Goal: Information Seeking & Learning: Learn about a topic

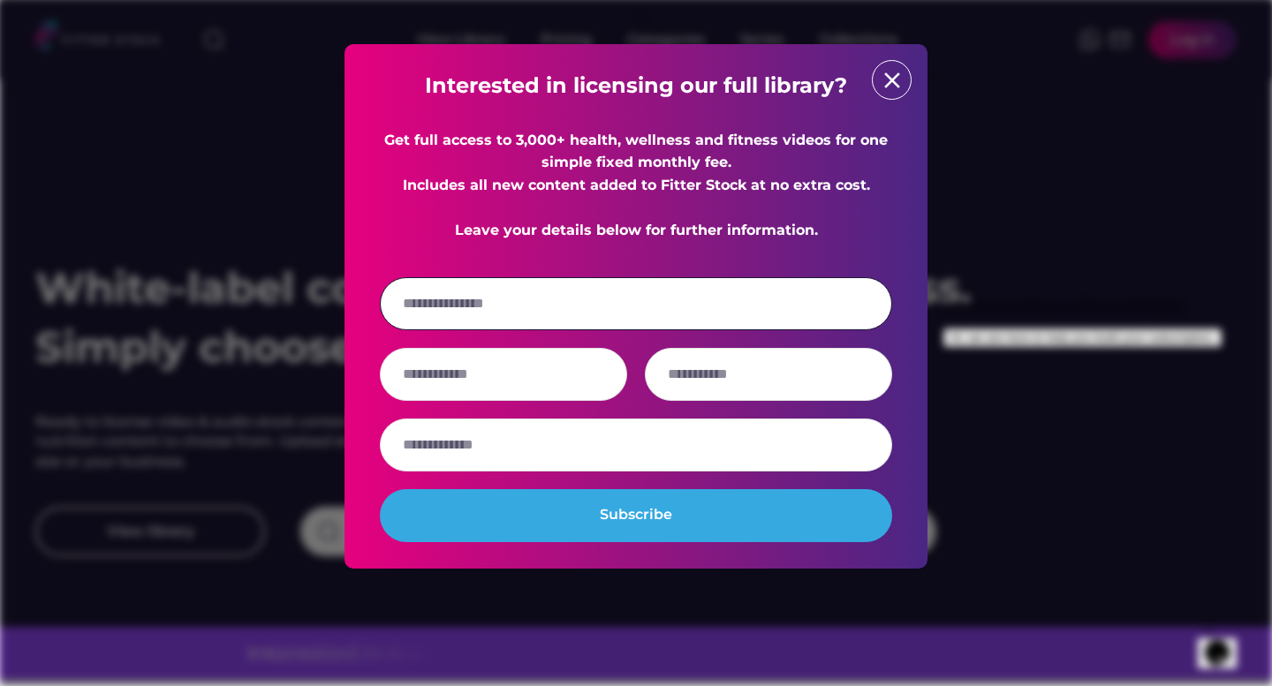
click at [519, 330] on input "email" at bounding box center [636, 303] width 512 height 53
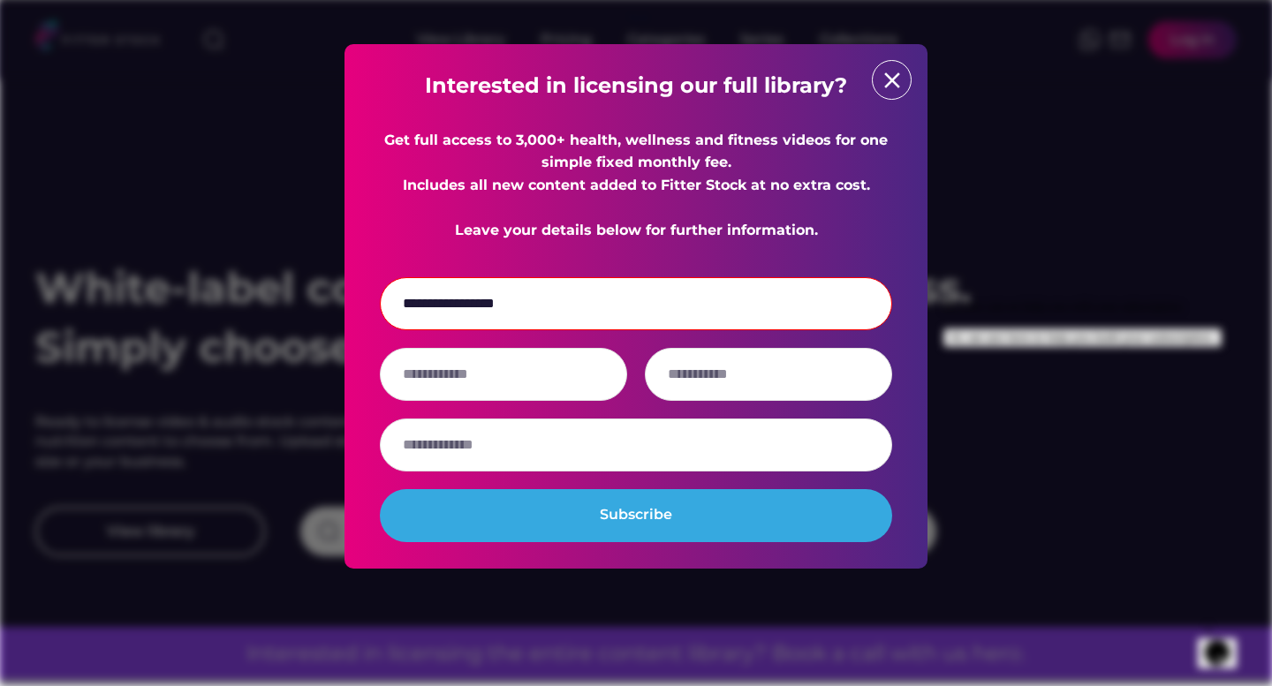
type input "**********"
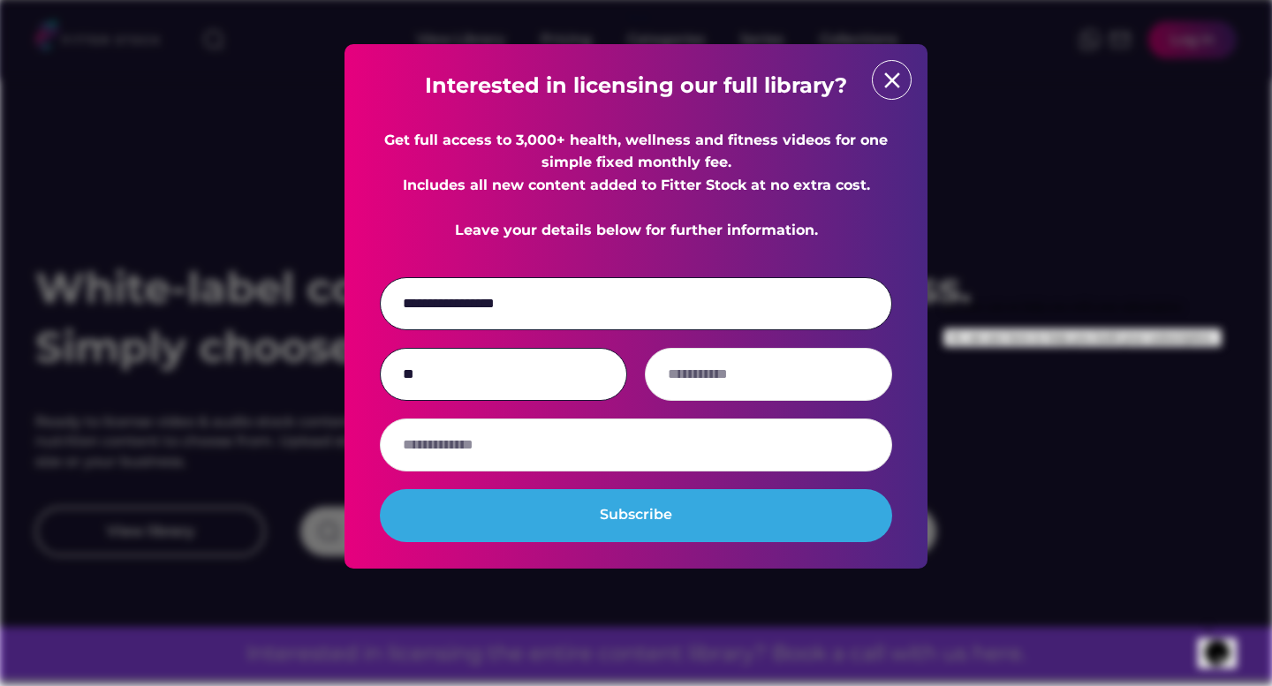
type input "**"
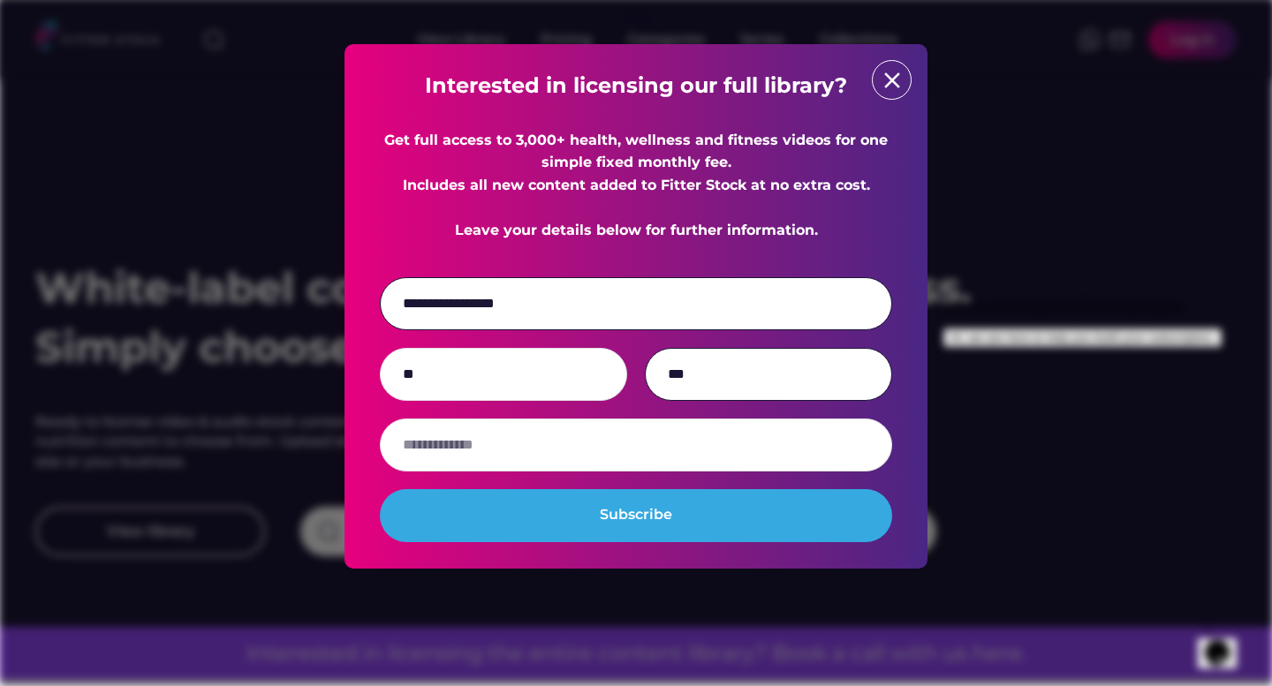
type input "***"
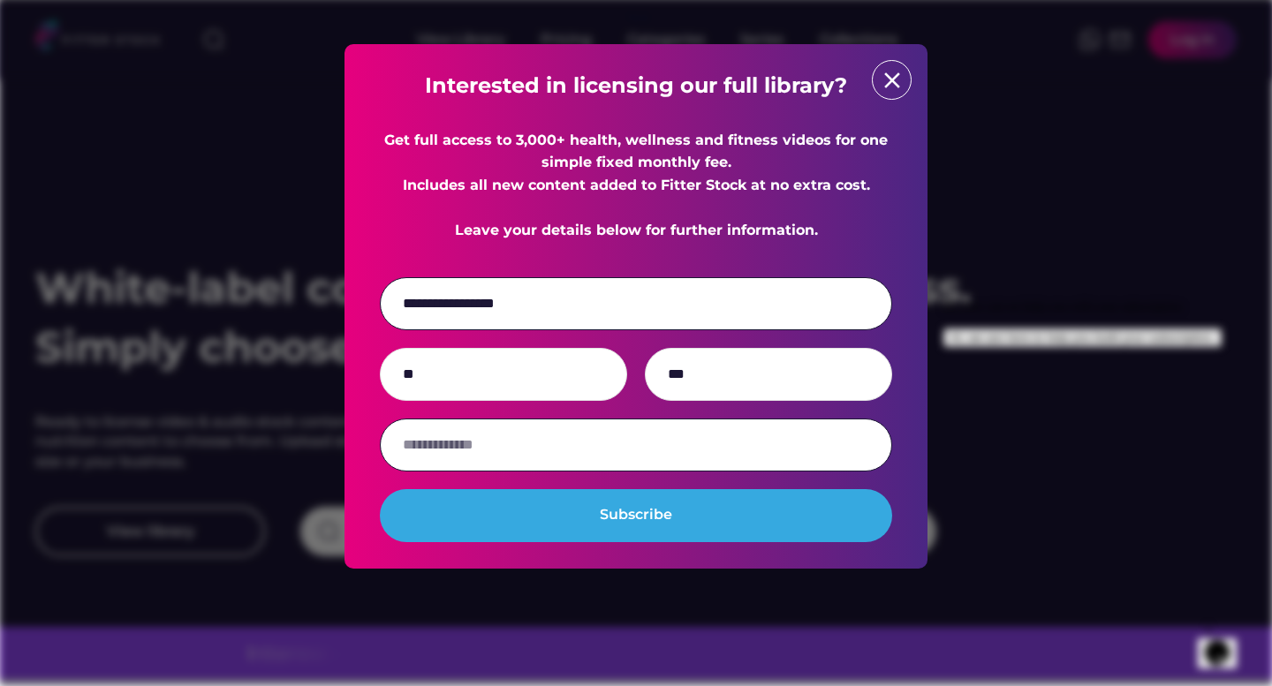
type input "*"
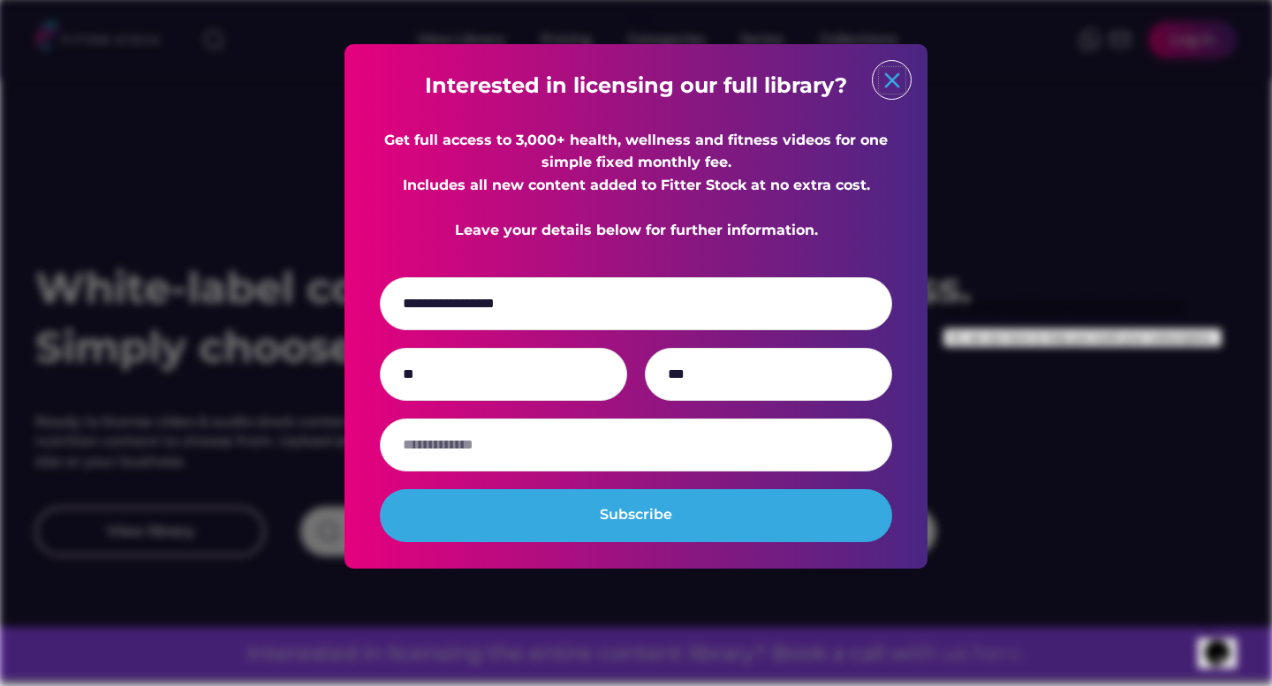
click at [884, 87] on text "close" at bounding box center [892, 80] width 27 height 27
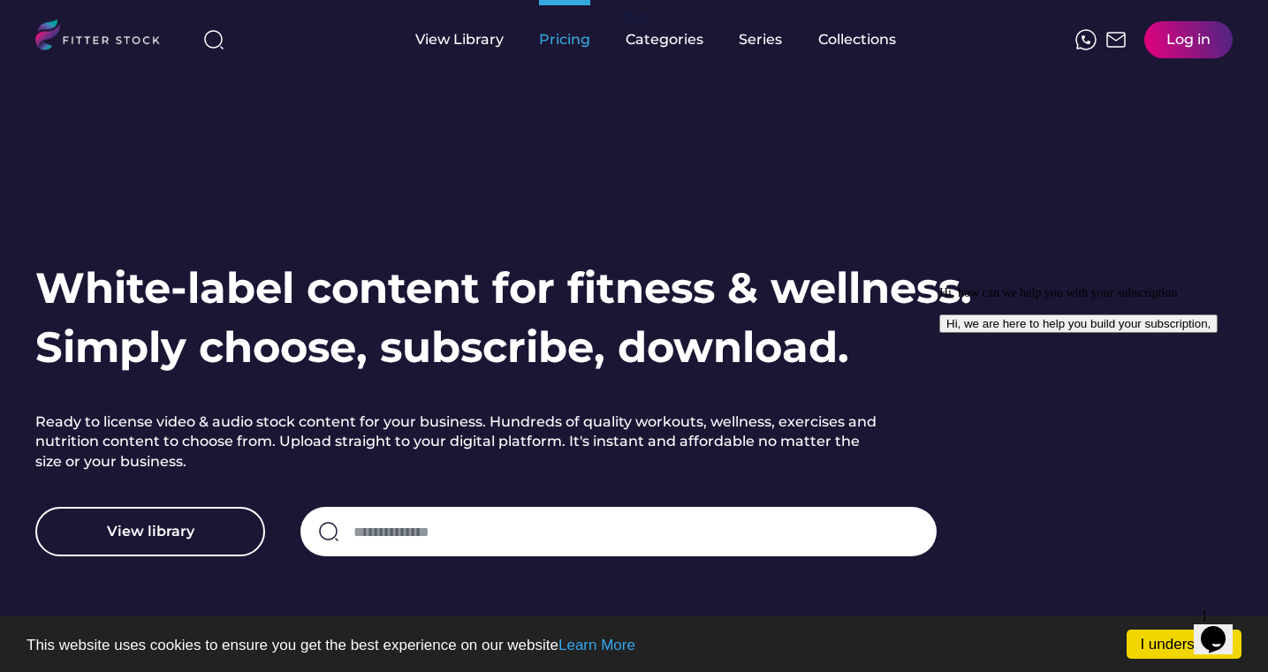
click at [559, 42] on div "Pricing" at bounding box center [564, 39] width 51 height 19
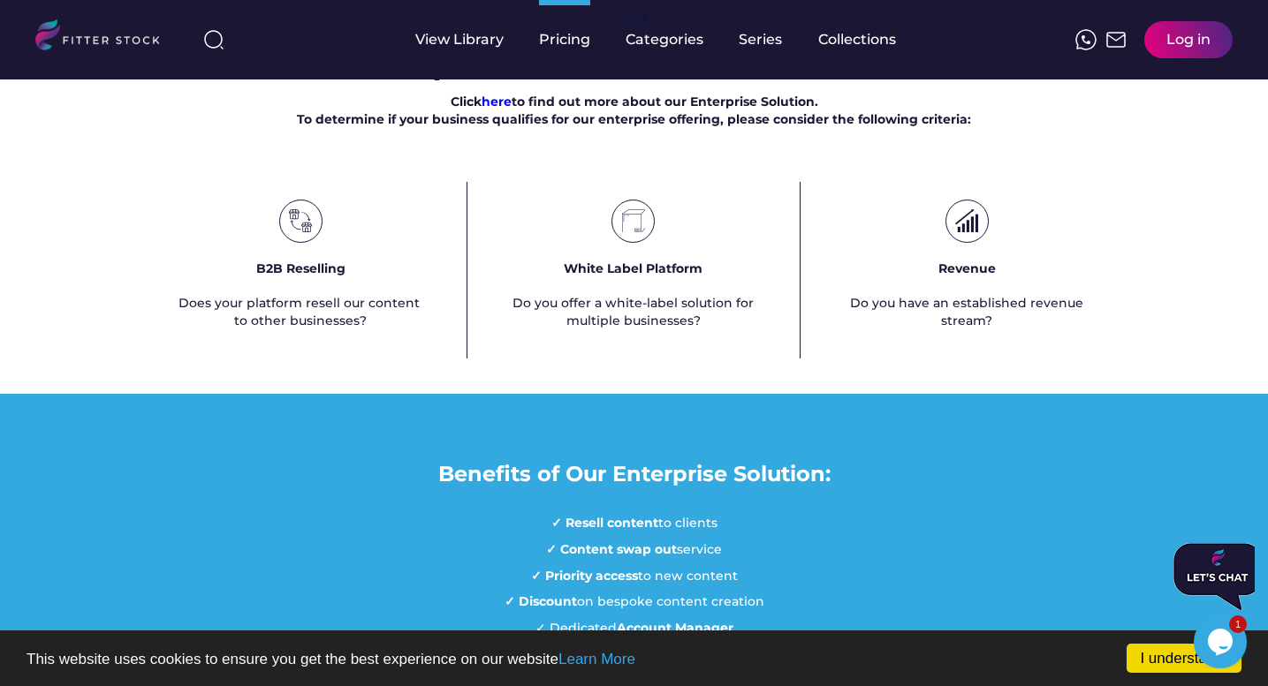
scroll to position [1102, 0]
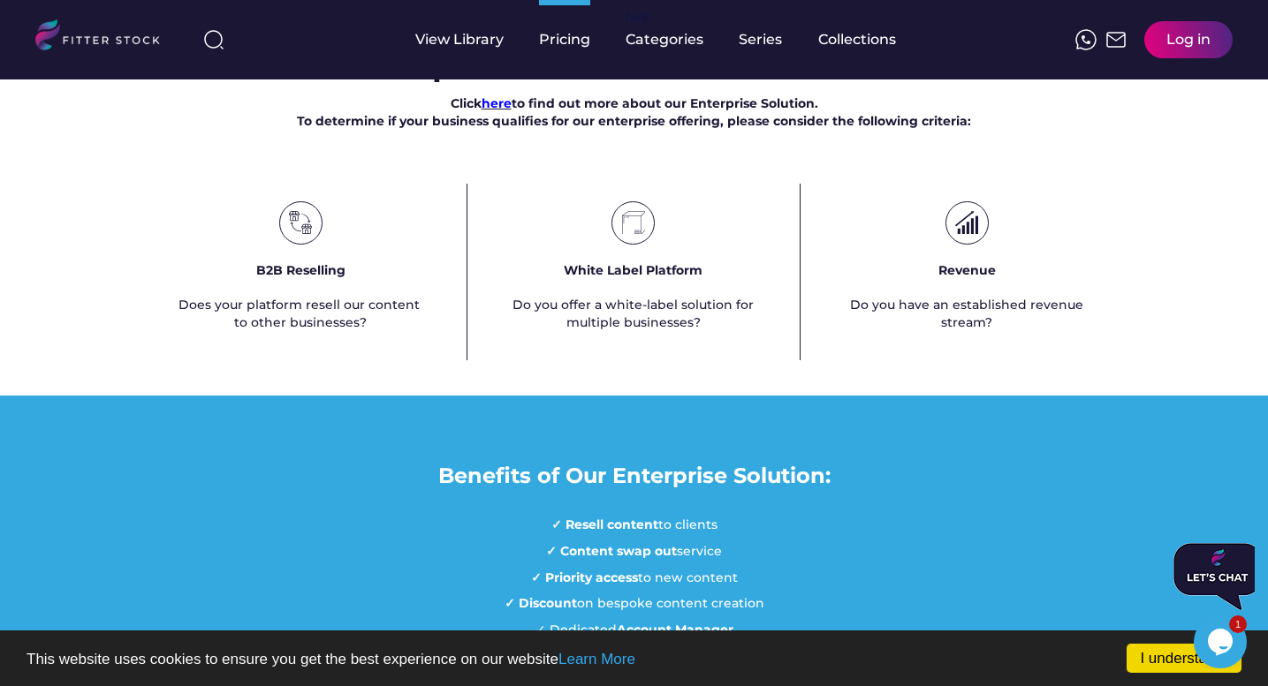
click at [497, 111] on font "here" at bounding box center [496, 103] width 30 height 16
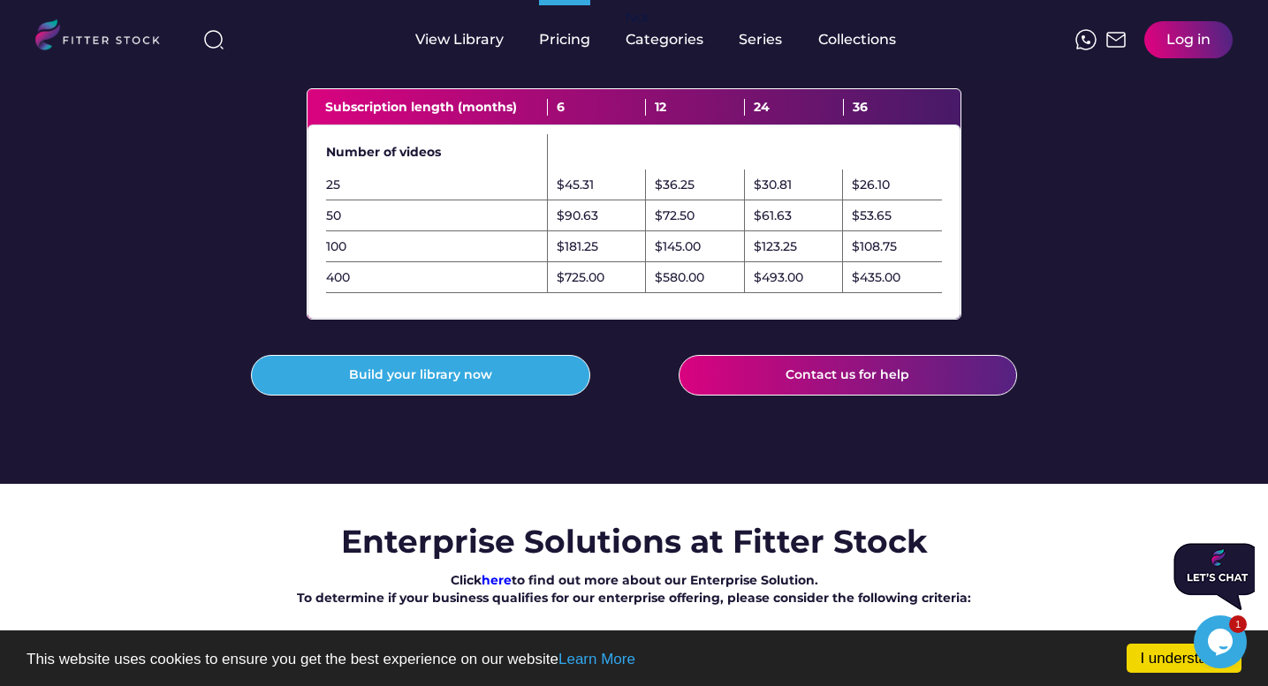
scroll to position [667, 0]
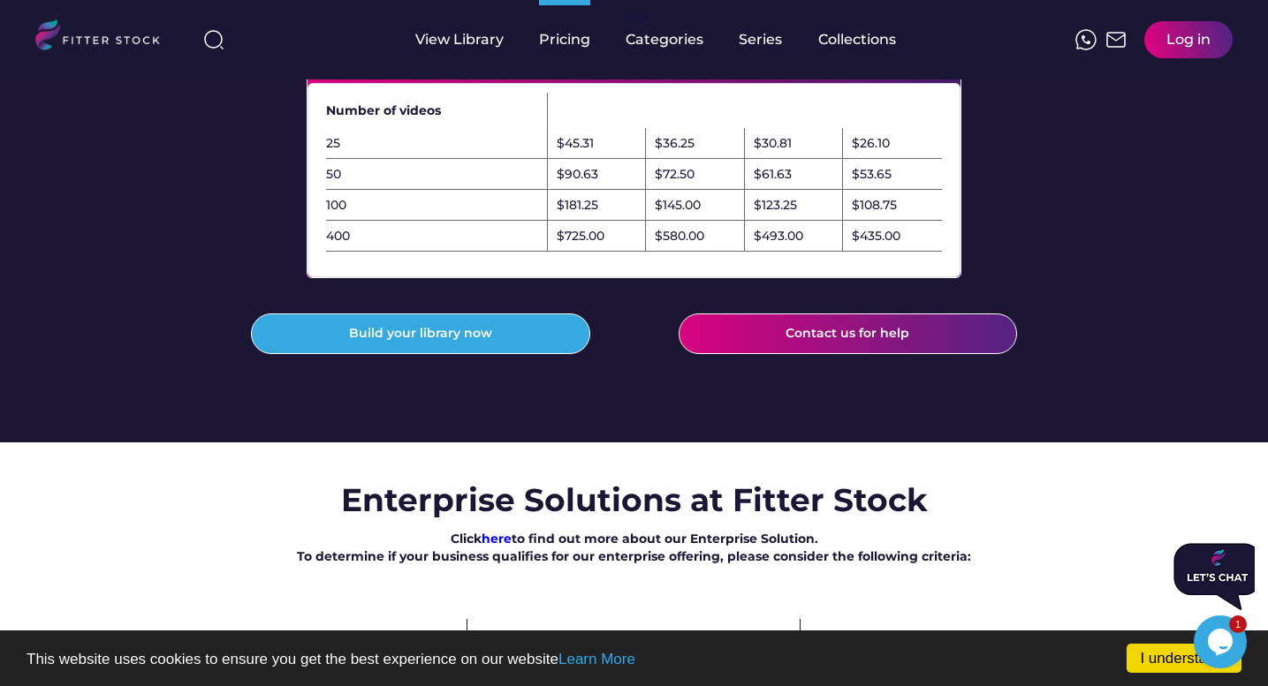
click at [869, 354] on button "Contact us for help" at bounding box center [847, 334] width 339 height 41
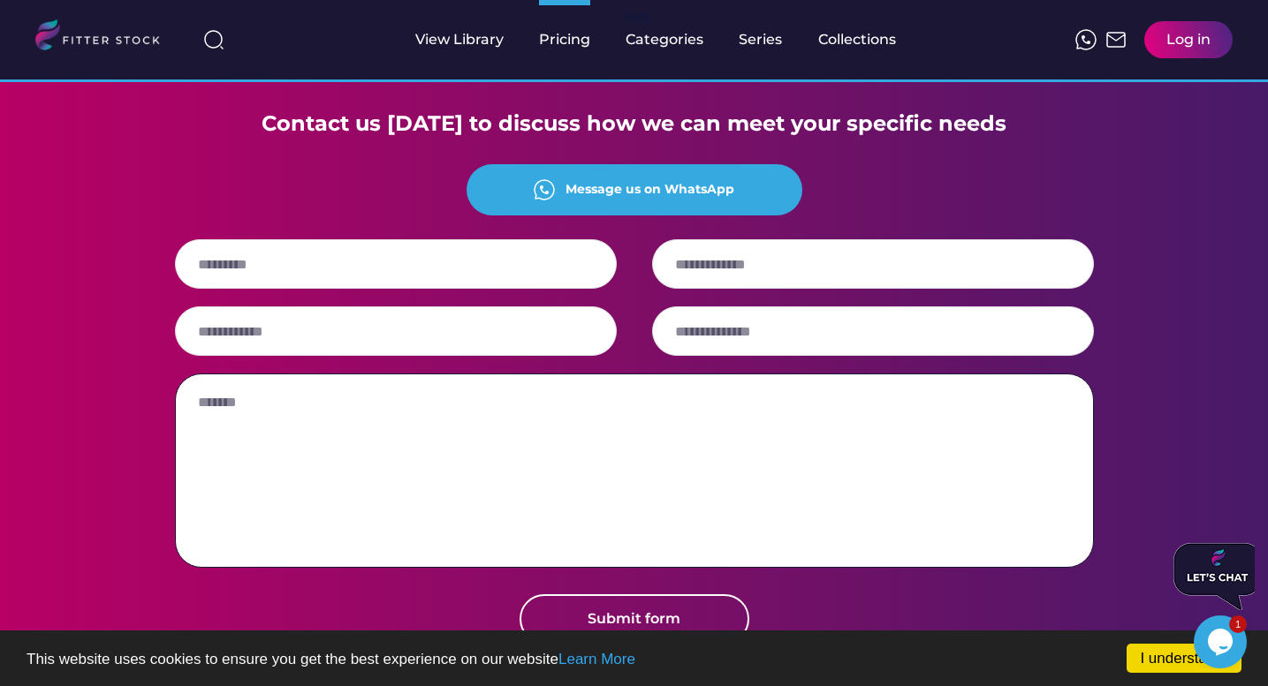
scroll to position [1864, 0]
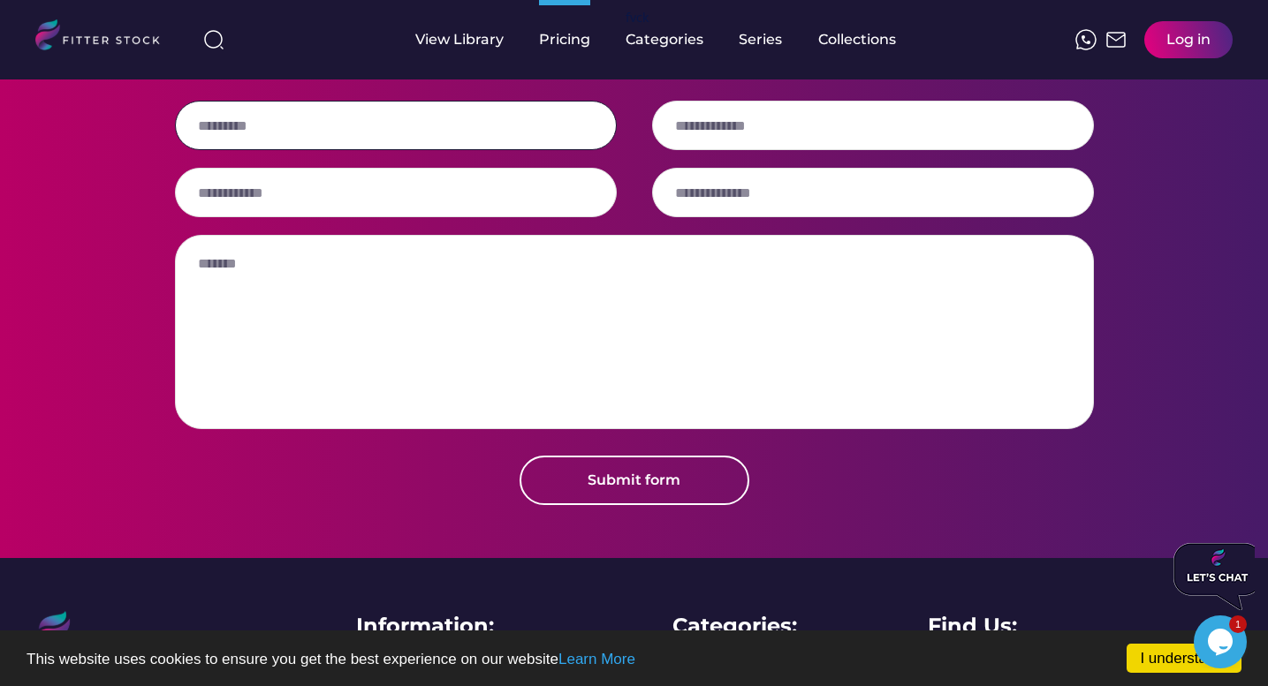
click at [410, 150] on input "input" at bounding box center [396, 125] width 442 height 49
type input "*******"
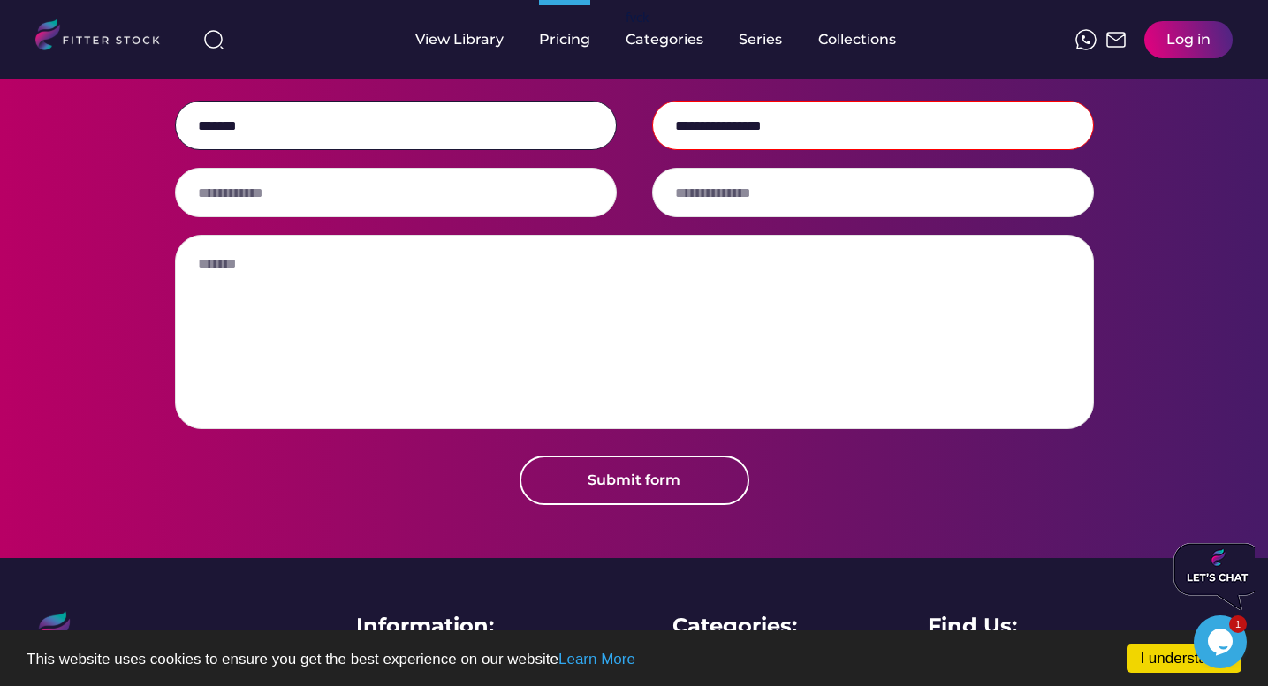
type input "**********"
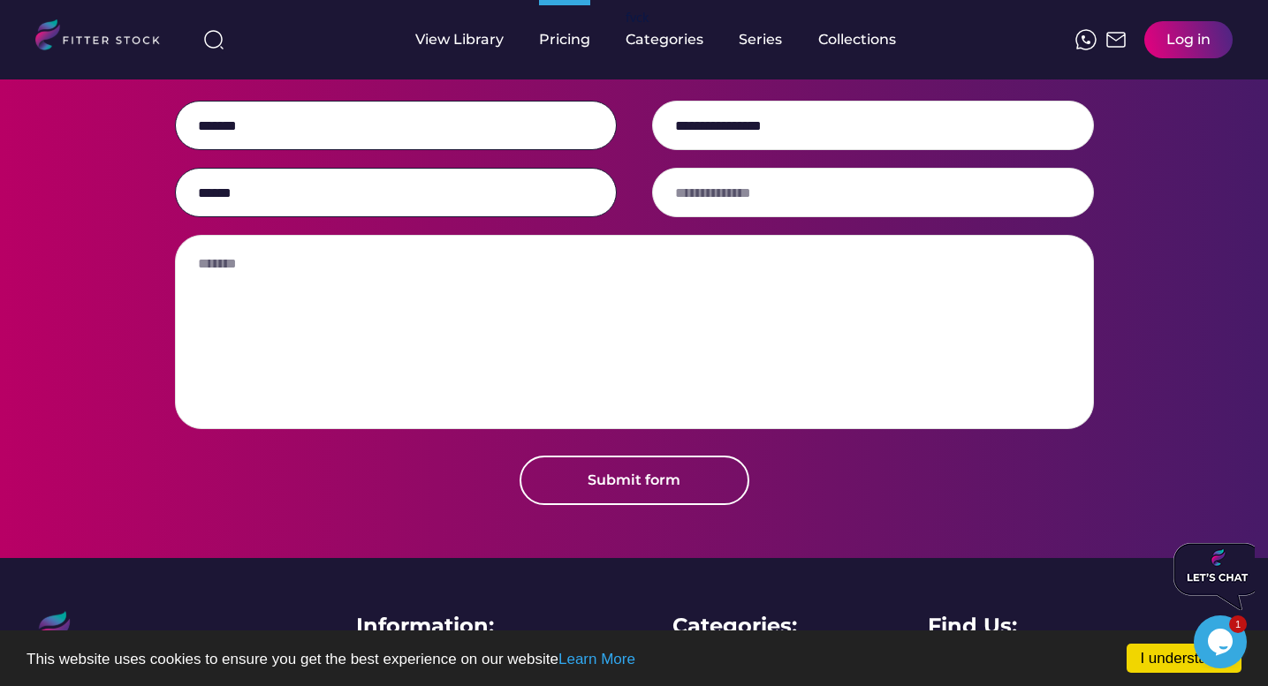
type input "******"
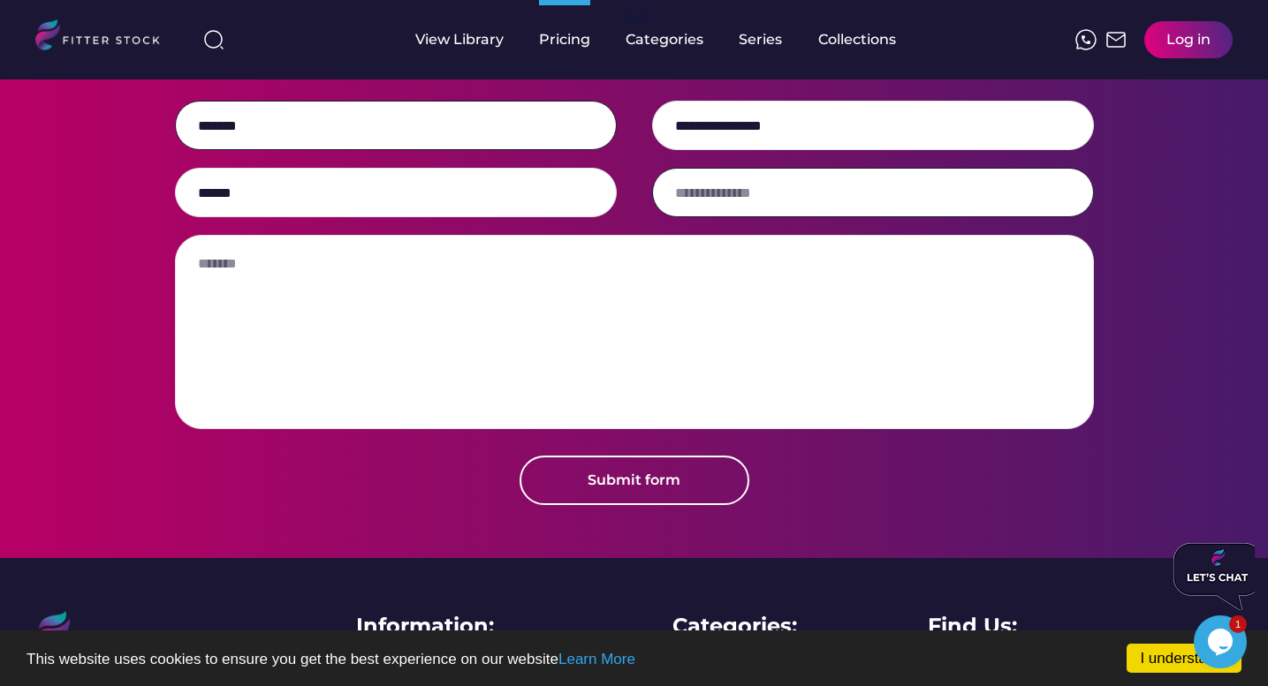
type input "*"
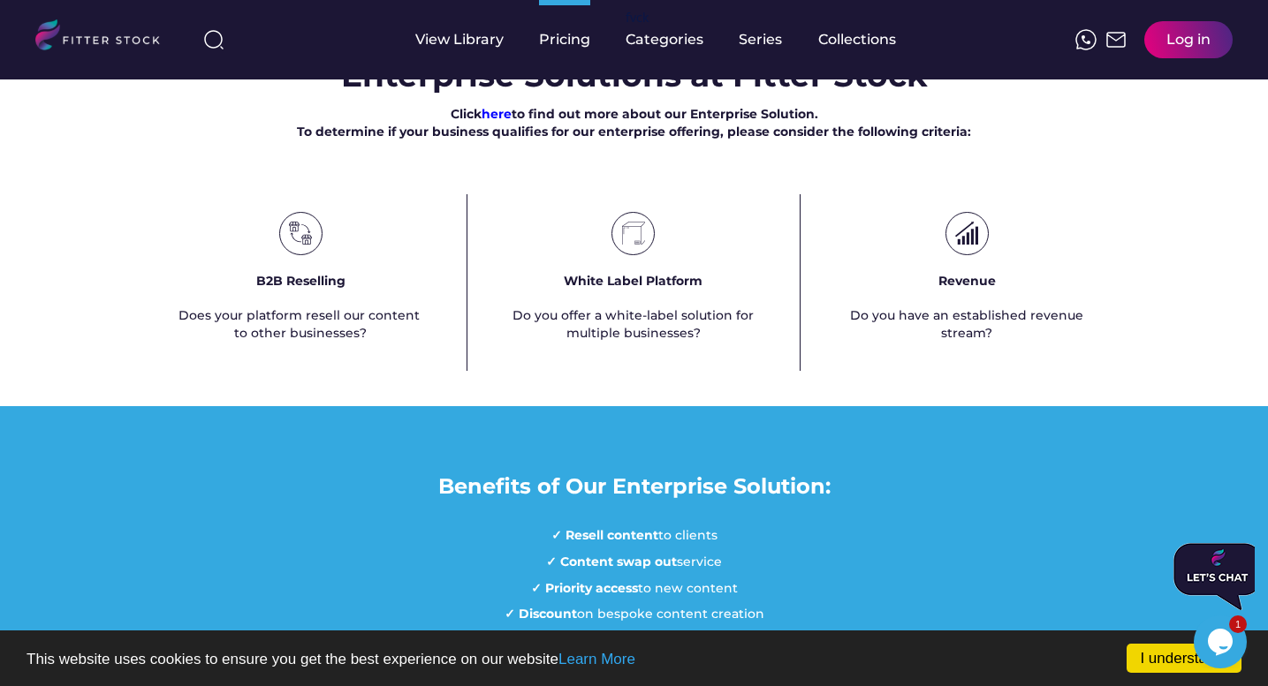
scroll to position [1073, 0]
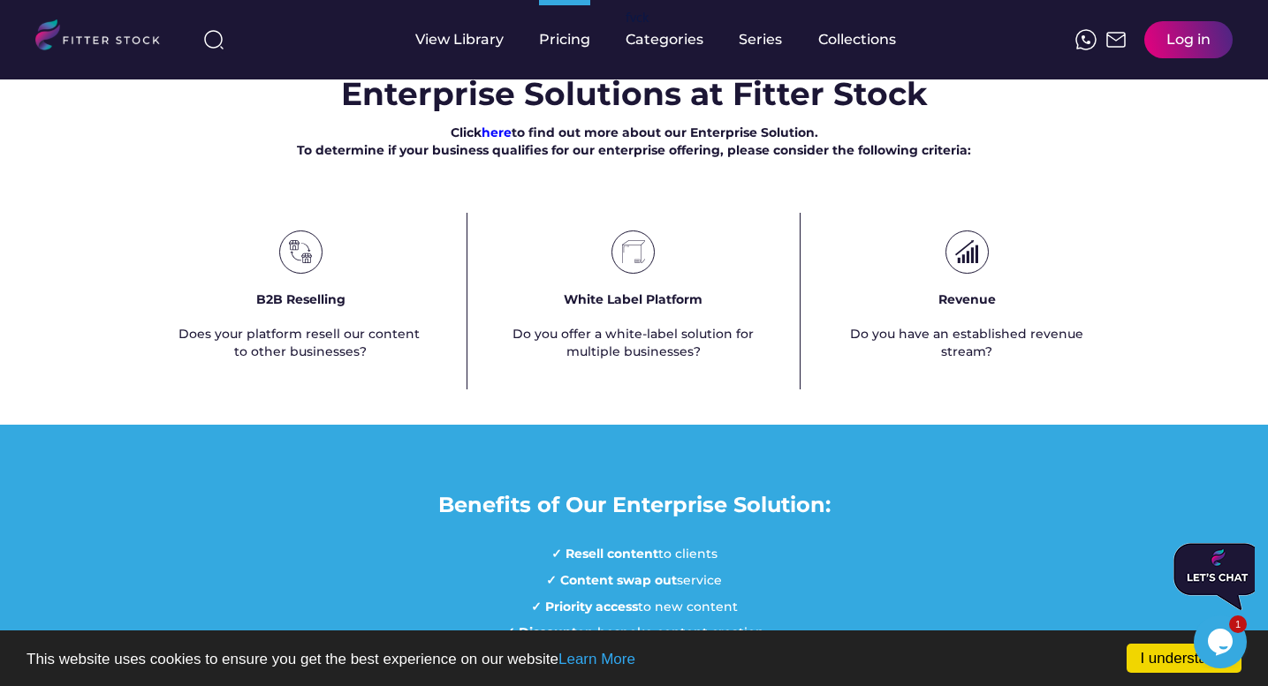
type input "**********"
click at [370, 116] on h3 "Enterprise Solutions at Fitter Stock" at bounding box center [634, 94] width 587 height 44
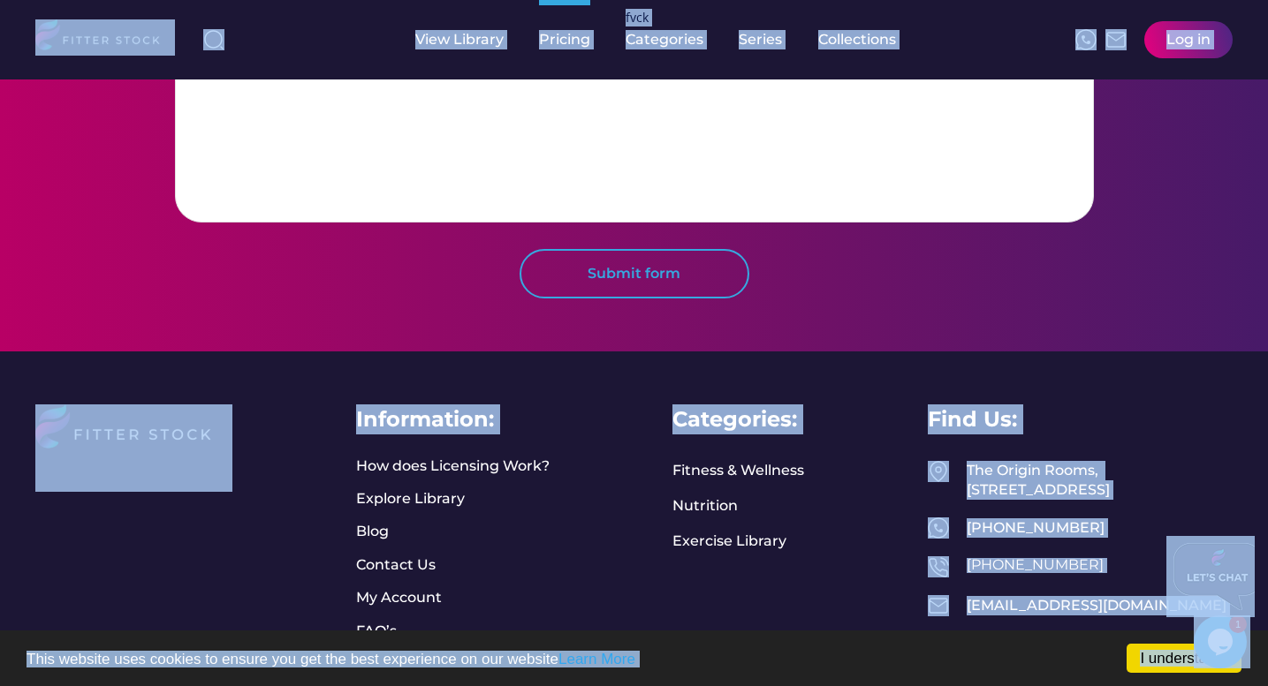
scroll to position [1958, 0]
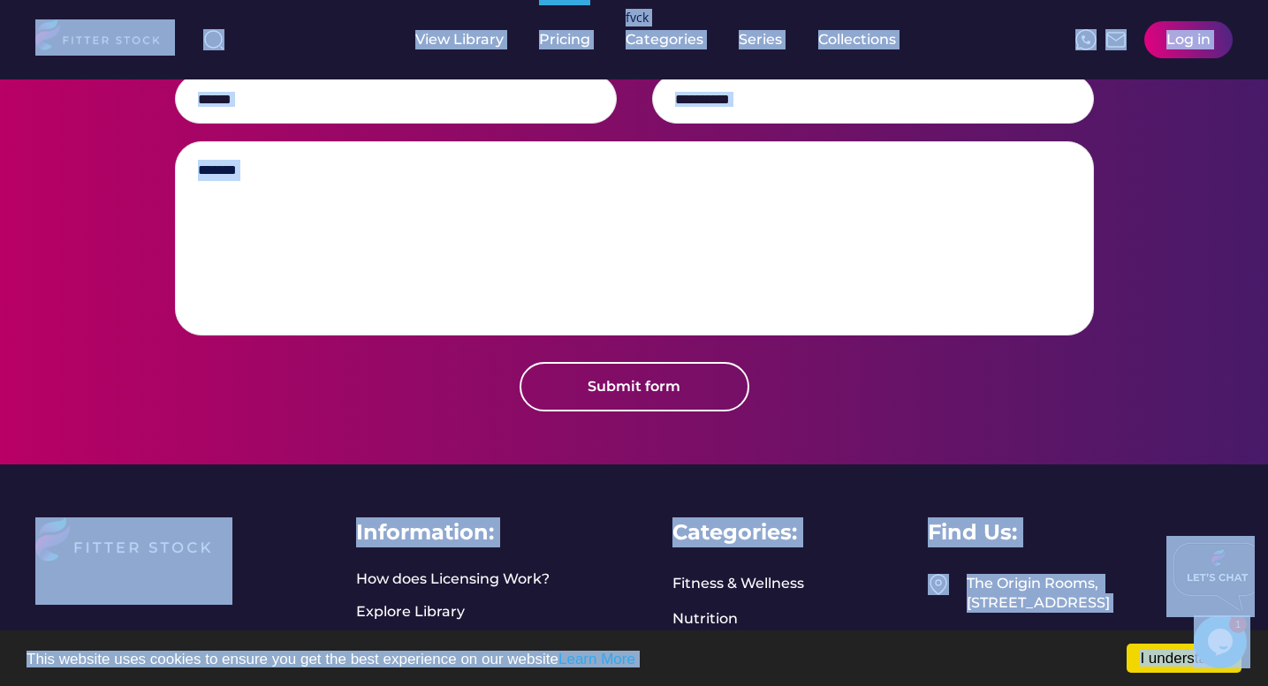
click at [488, 318] on textarea at bounding box center [634, 238] width 919 height 194
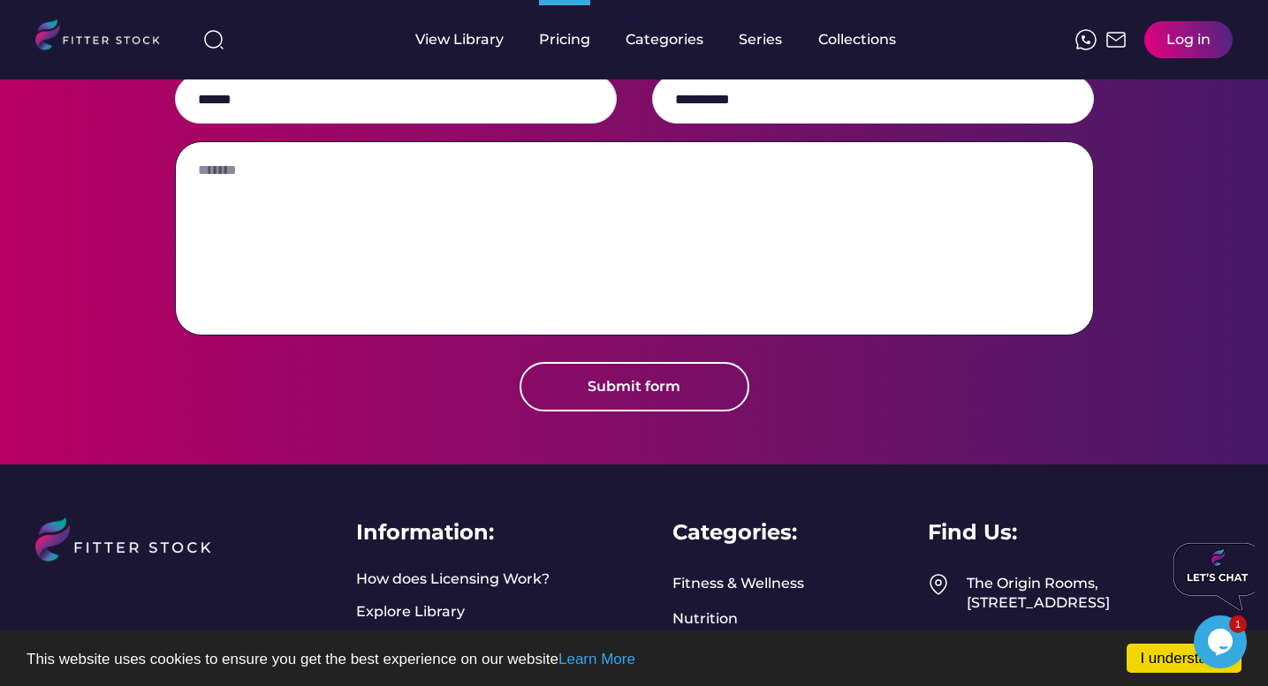
paste textarea "**********"
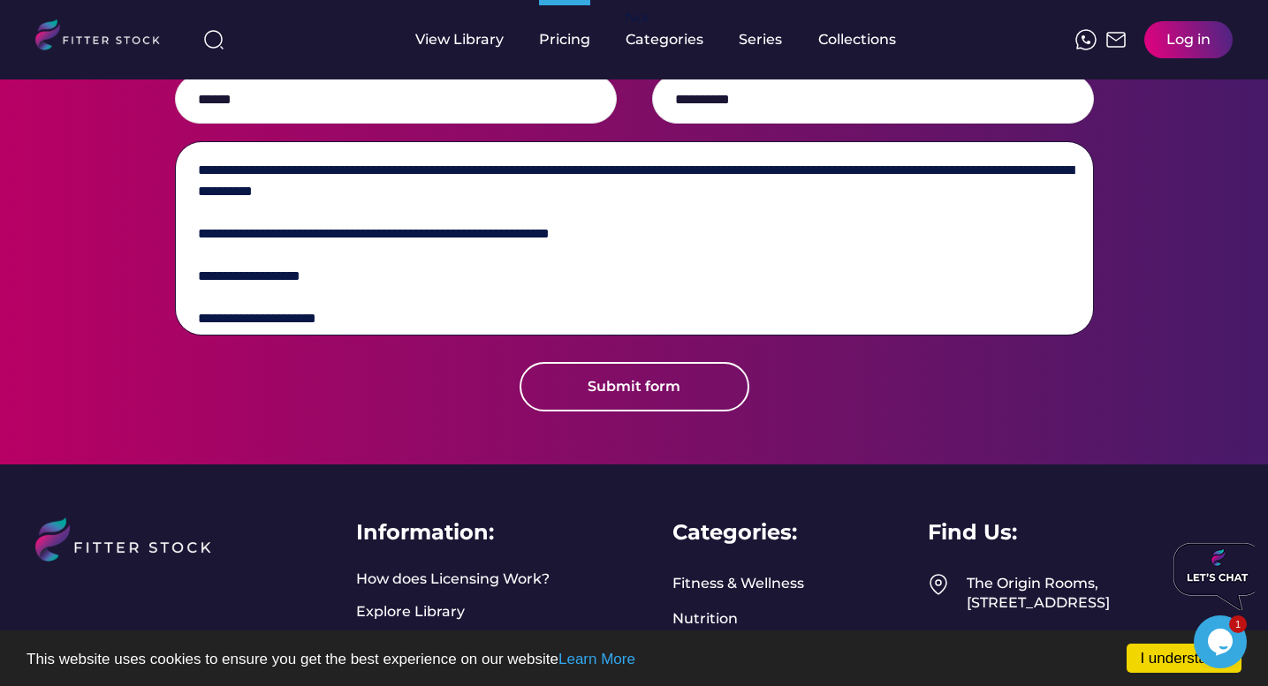
scroll to position [1753, 0]
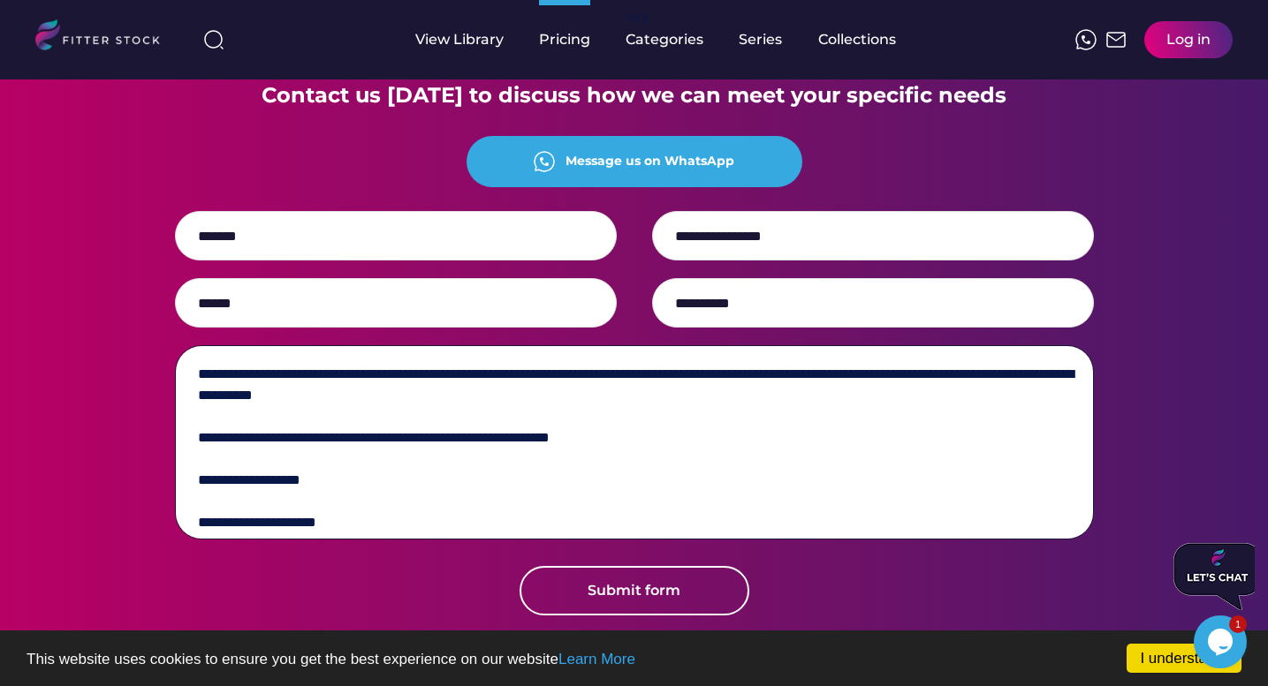
drag, startPoint x: 515, startPoint y: 432, endPoint x: 194, endPoint y: 425, distance: 320.7
click at [194, 425] on textarea "**********" at bounding box center [634, 442] width 919 height 194
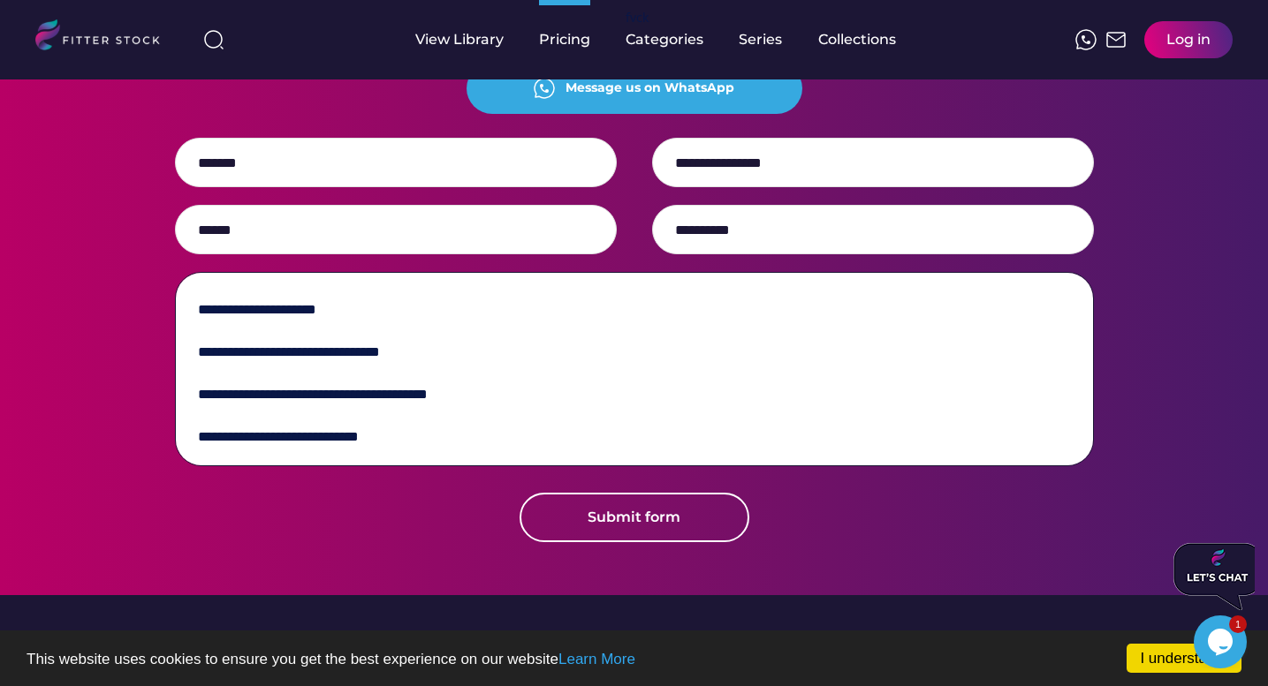
scroll to position [1830, 0]
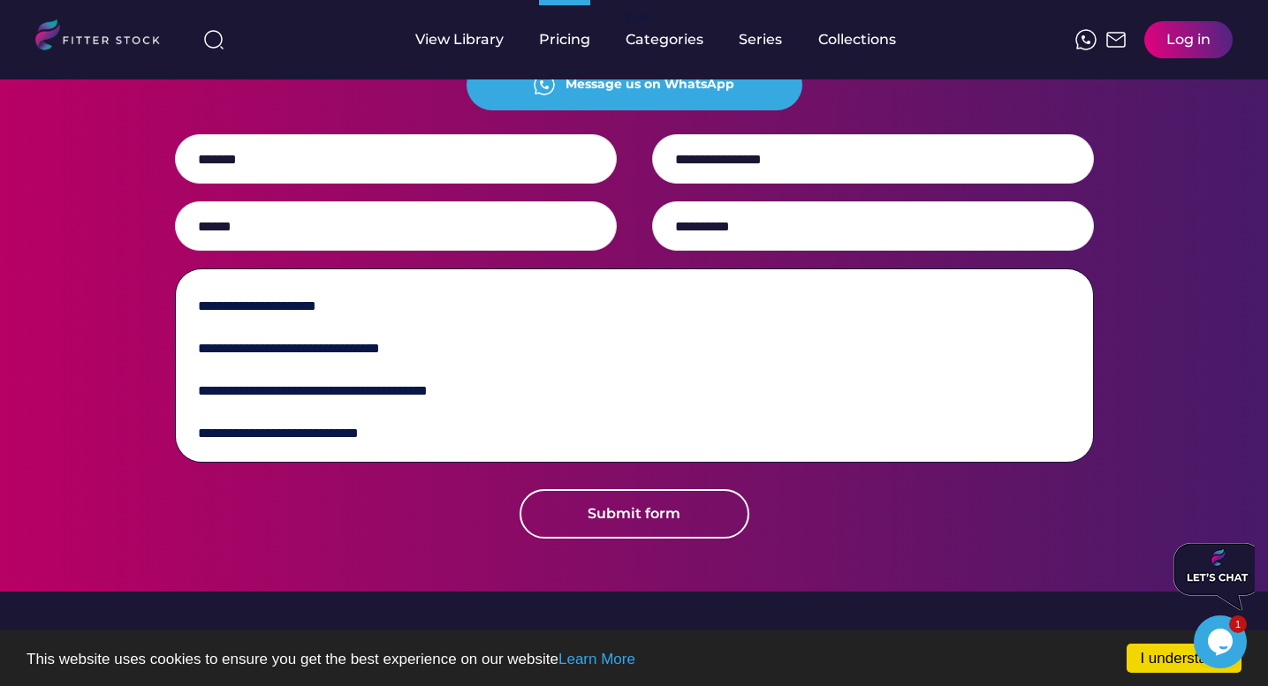
type textarea "**********"
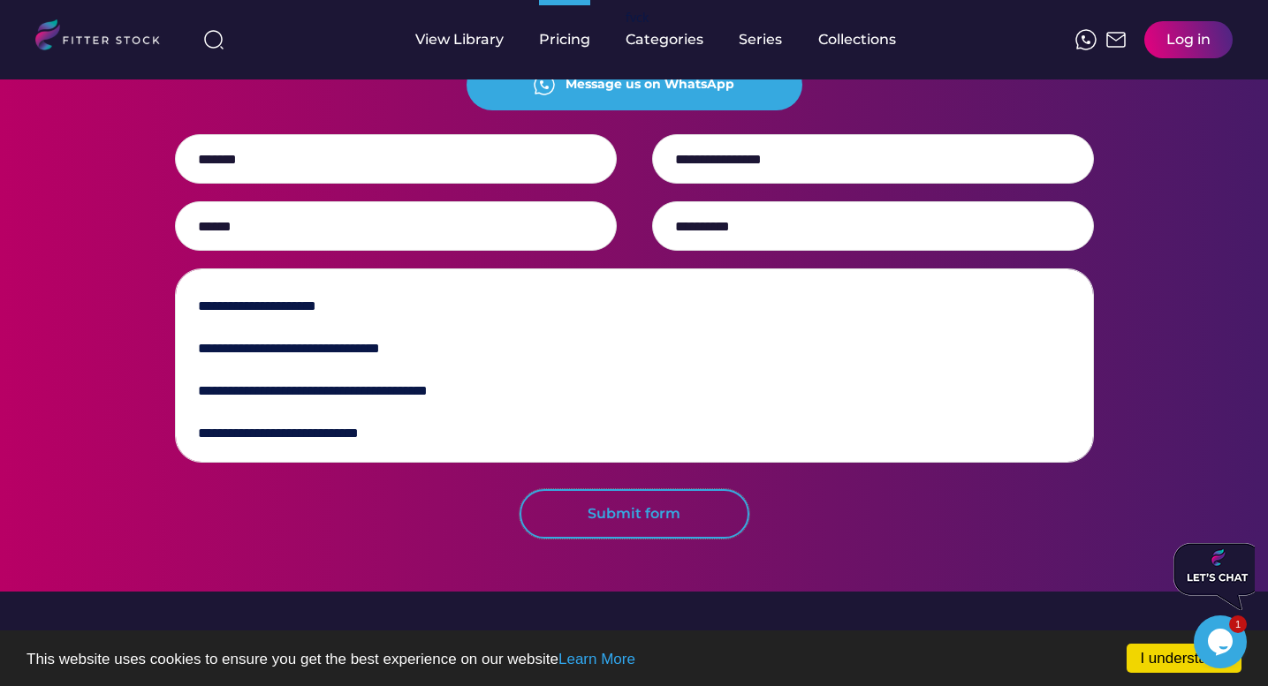
click at [578, 539] on button "Submit form" at bounding box center [634, 513] width 230 height 49
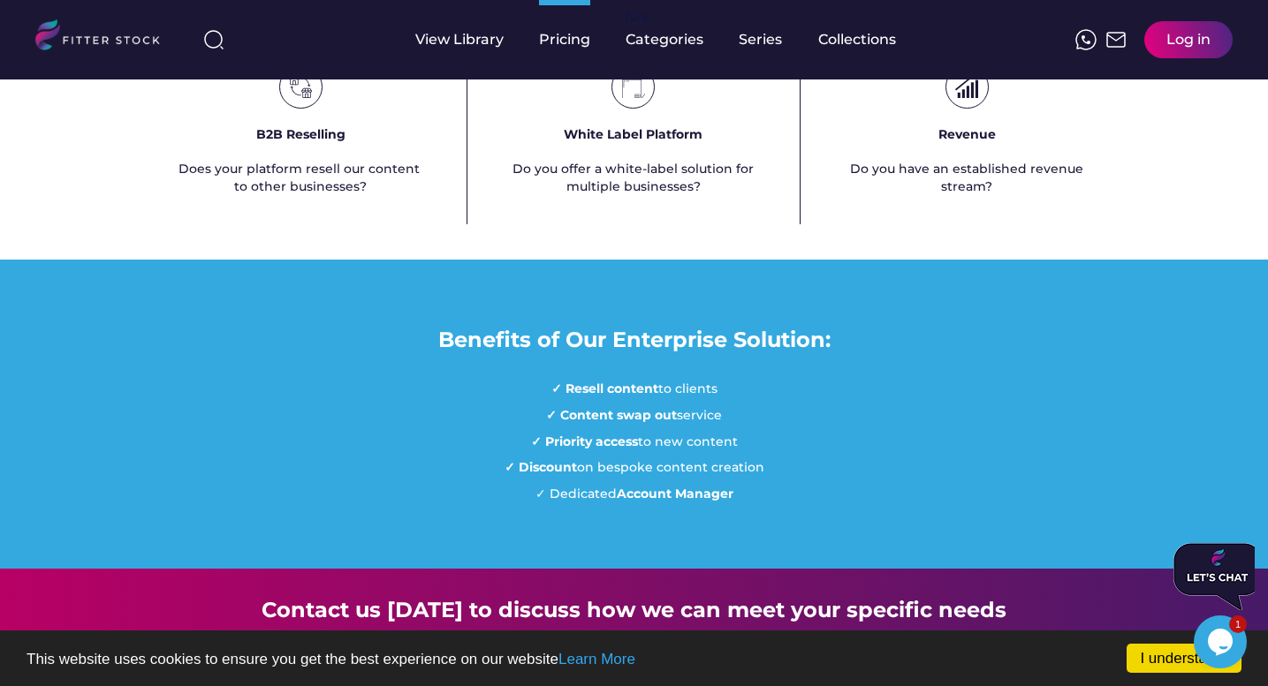
scroll to position [912, 0]
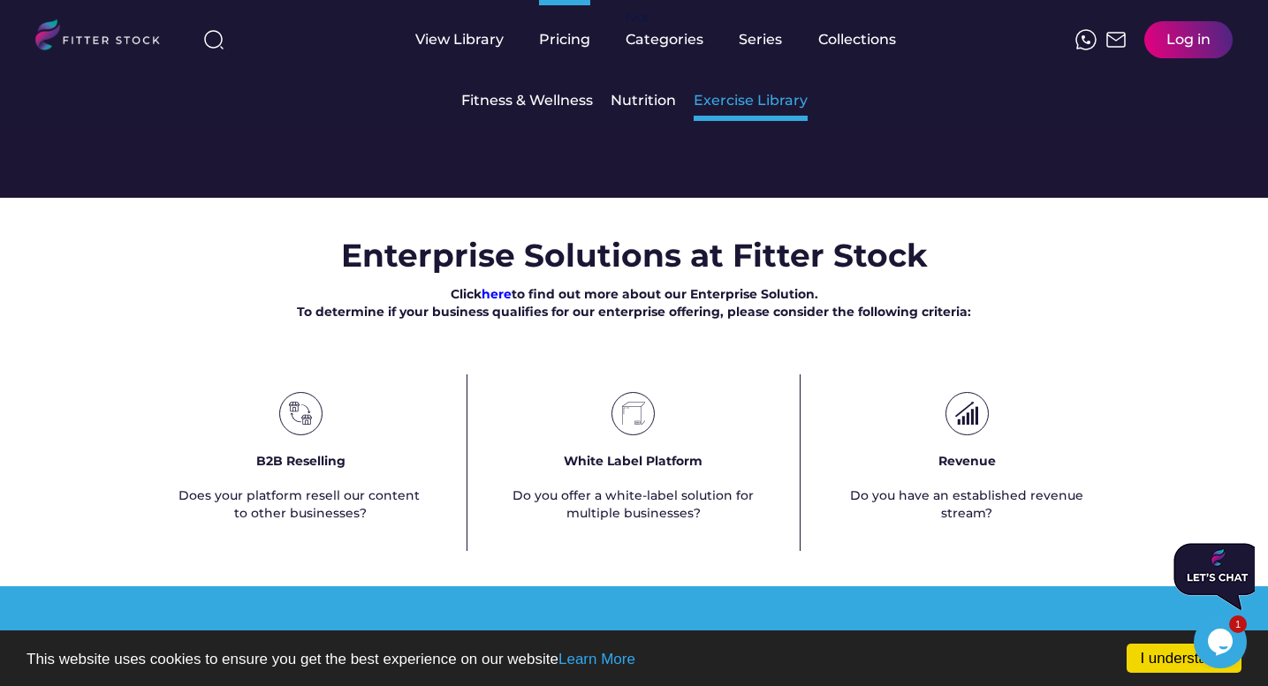
click at [757, 97] on div "Exercise Library" at bounding box center [750, 100] width 114 height 19
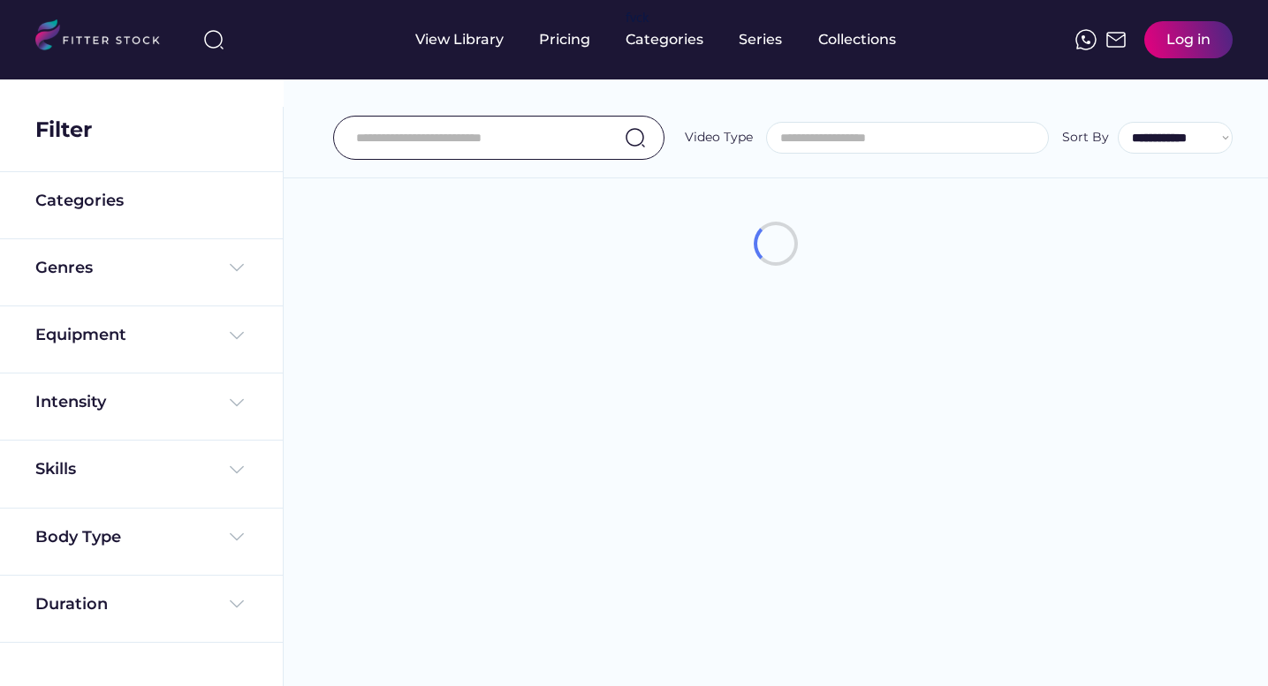
select select
select select "**********"
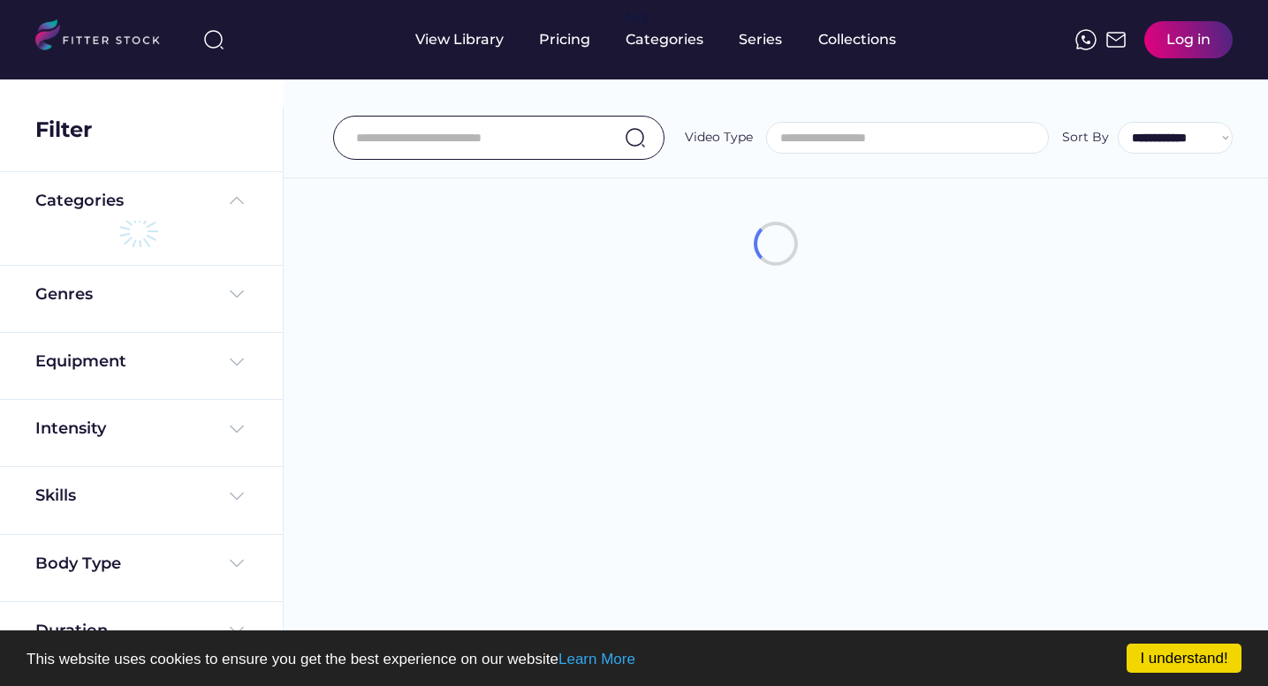
select select "**********"
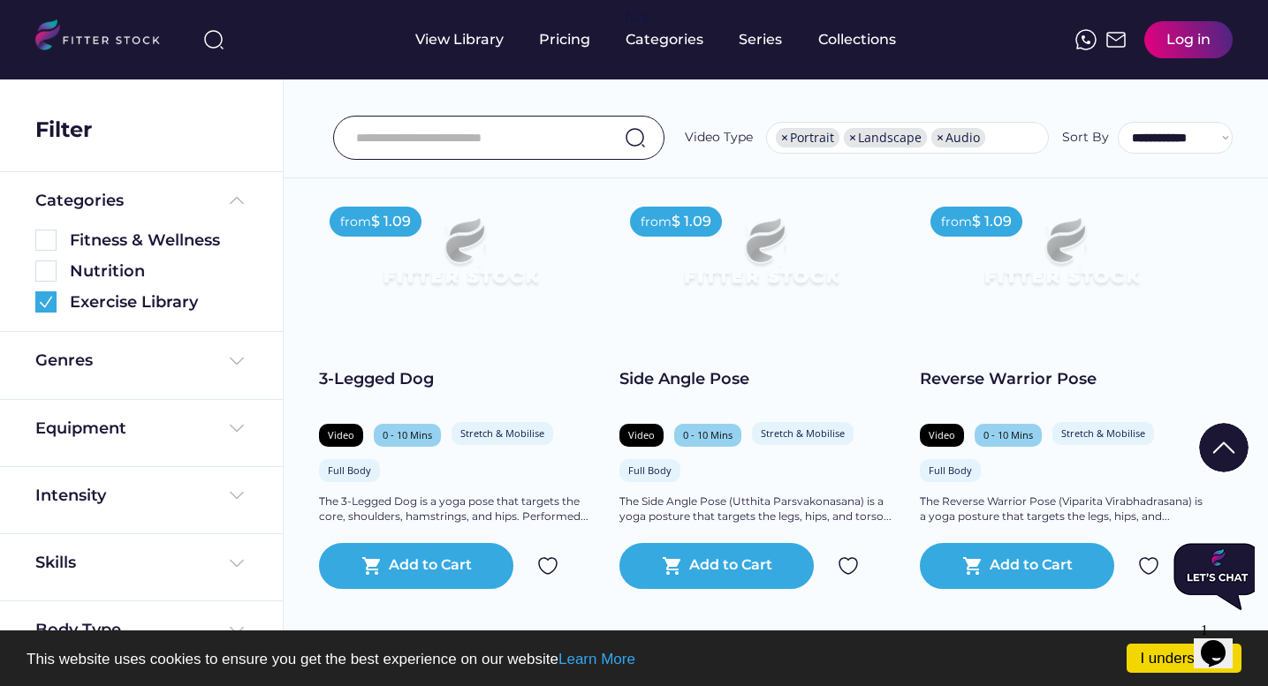
scroll to position [2997, 0]
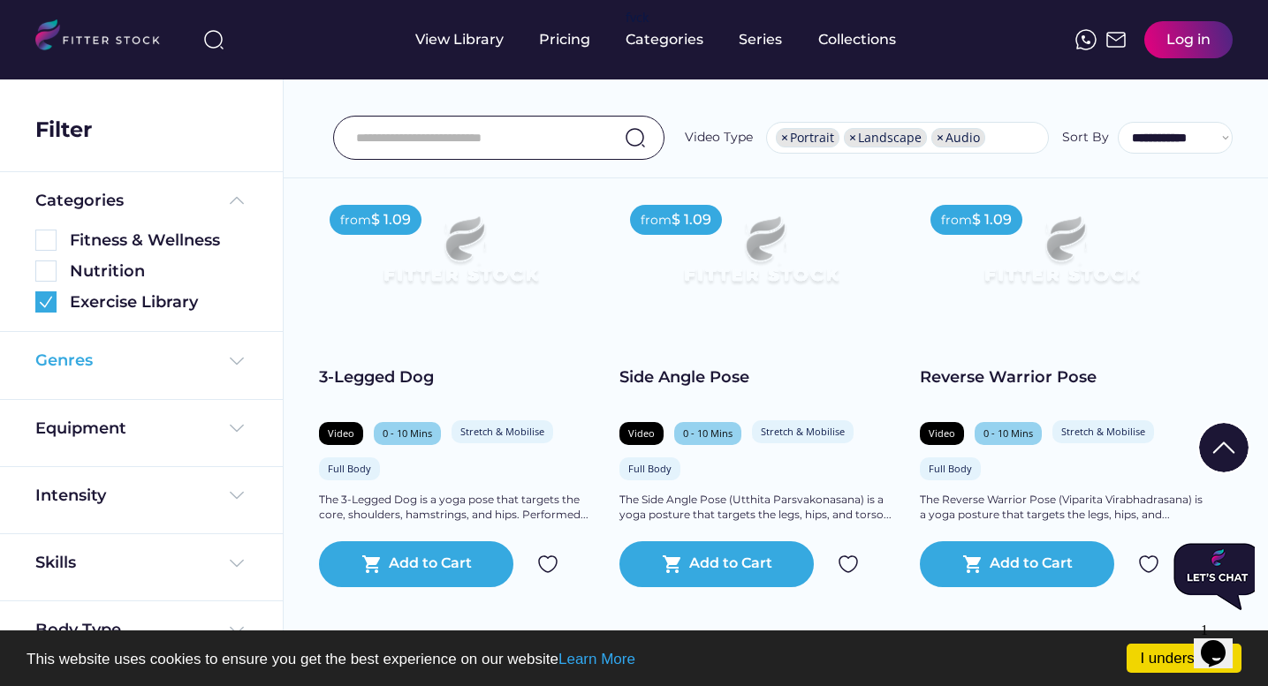
click at [231, 353] on img at bounding box center [236, 361] width 21 height 21
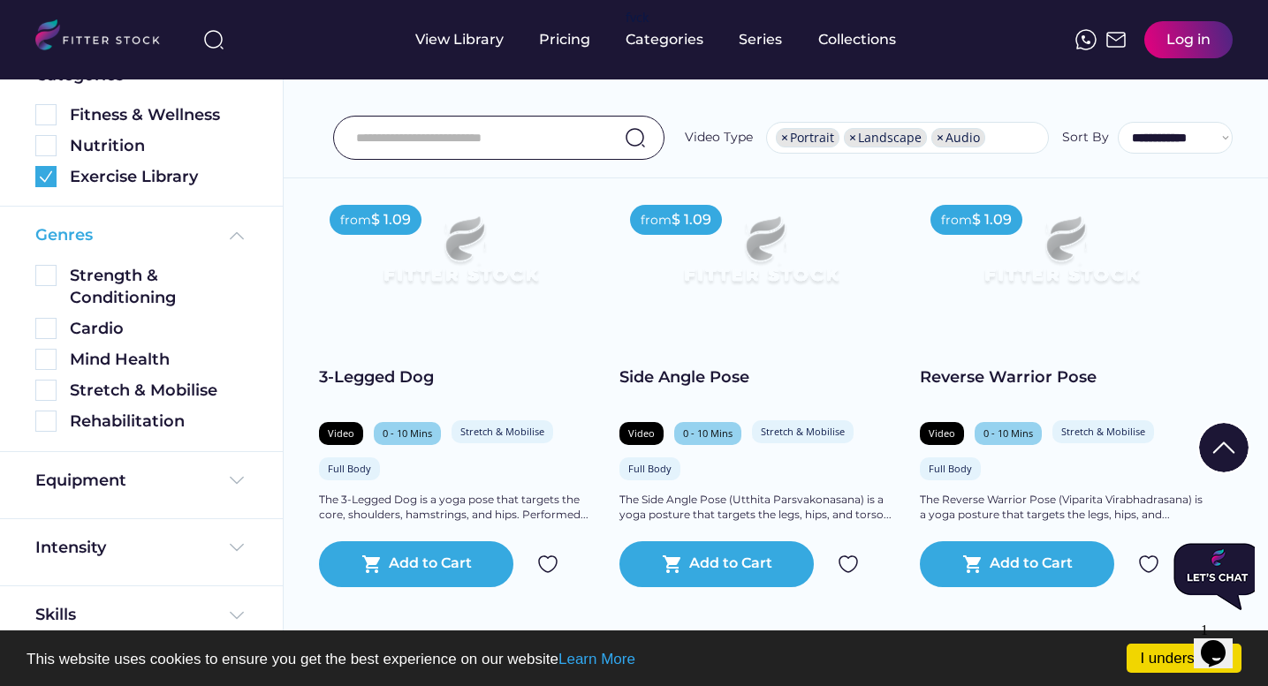
scroll to position [141, 0]
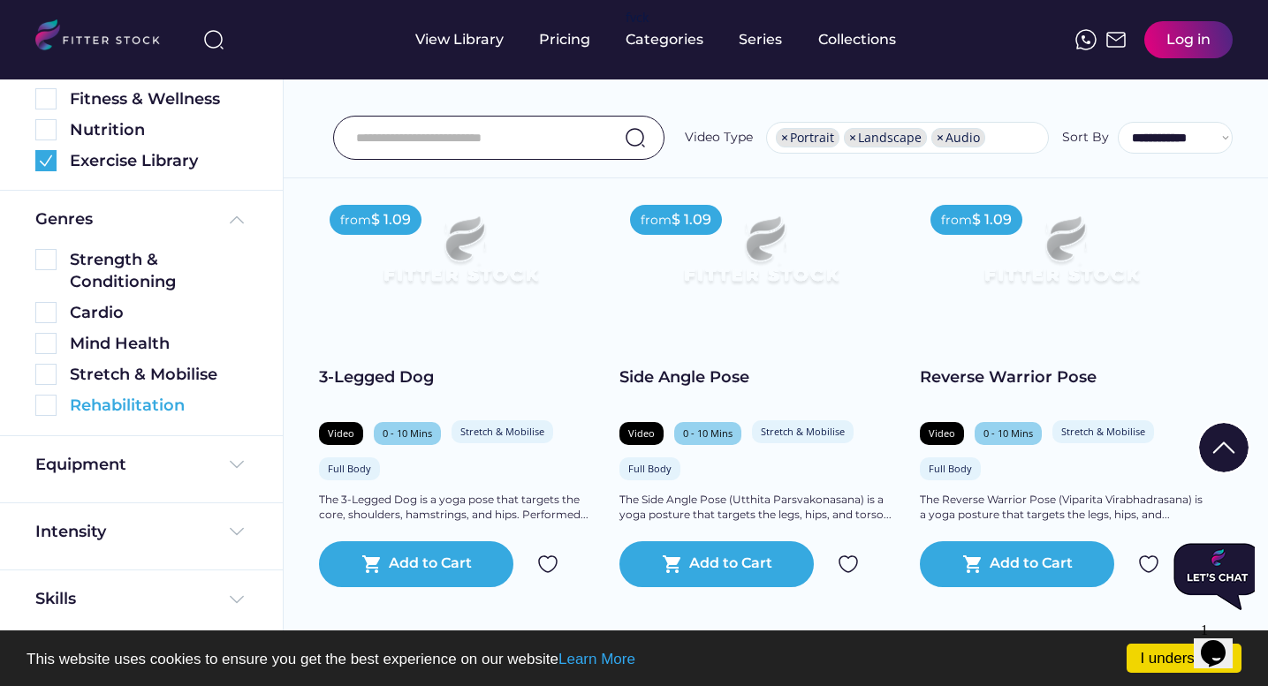
click at [49, 407] on img at bounding box center [45, 405] width 21 height 21
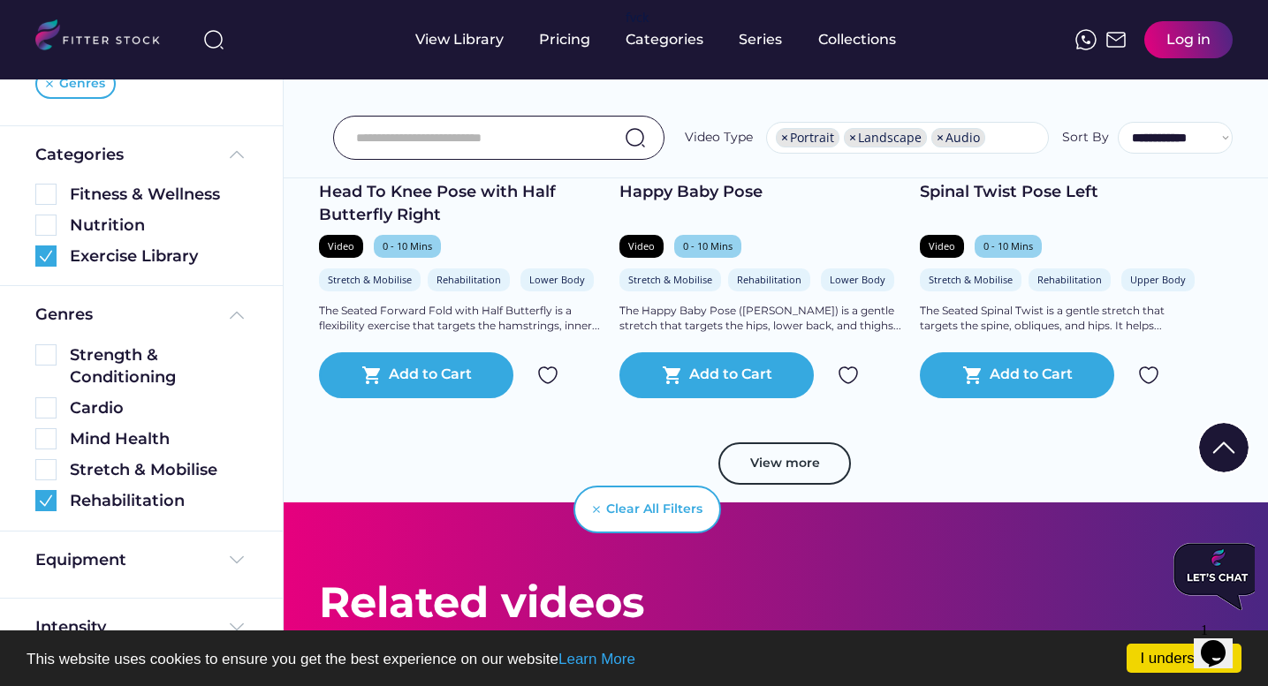
scroll to position [3177, 0]
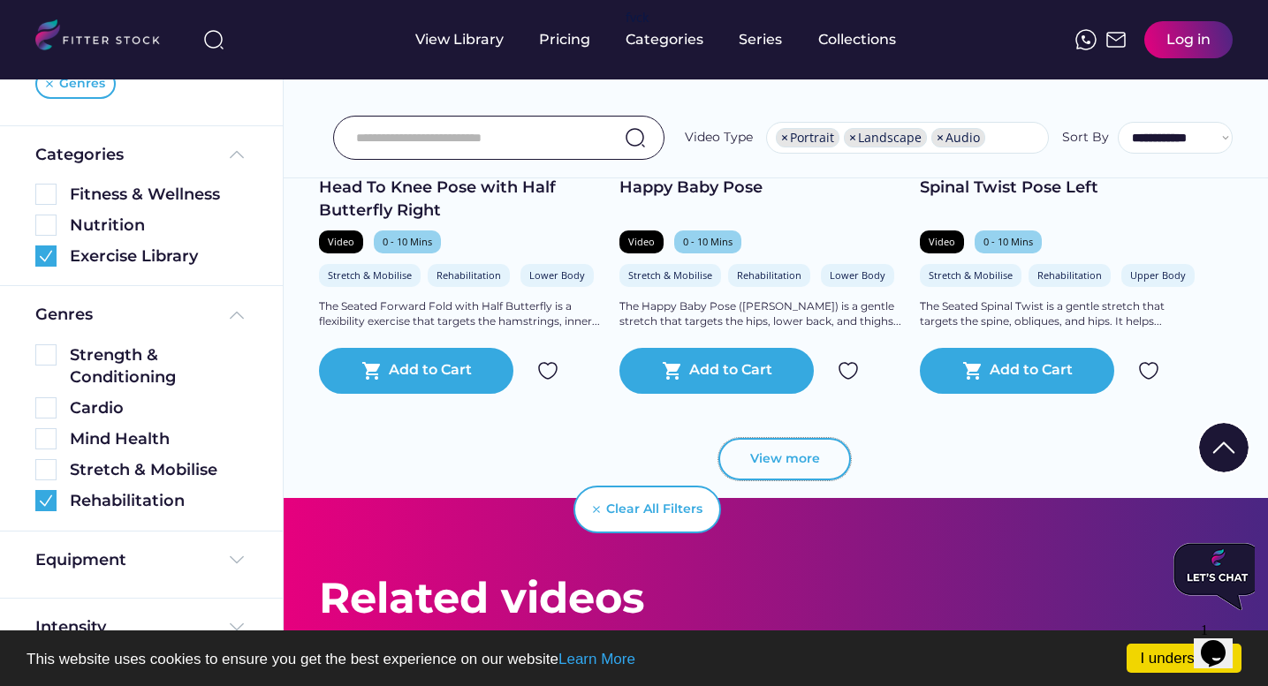
click at [823, 439] on button "View more" at bounding box center [784, 459] width 133 height 42
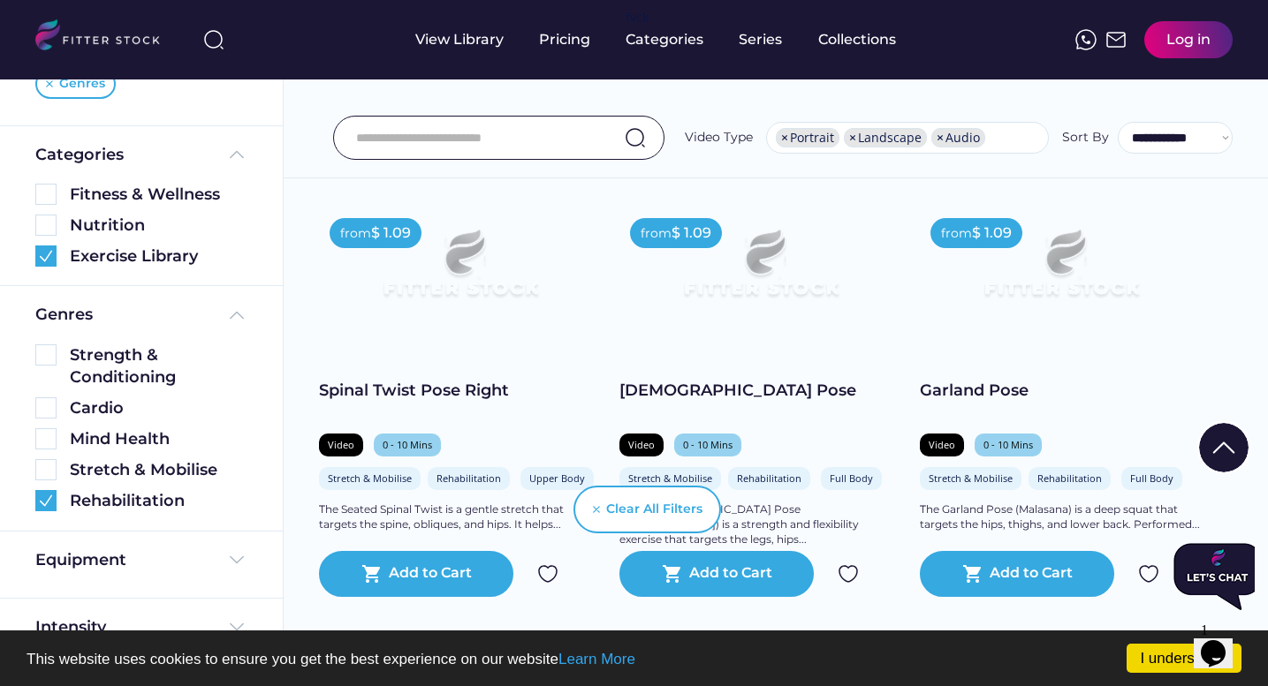
scroll to position [3412, 0]
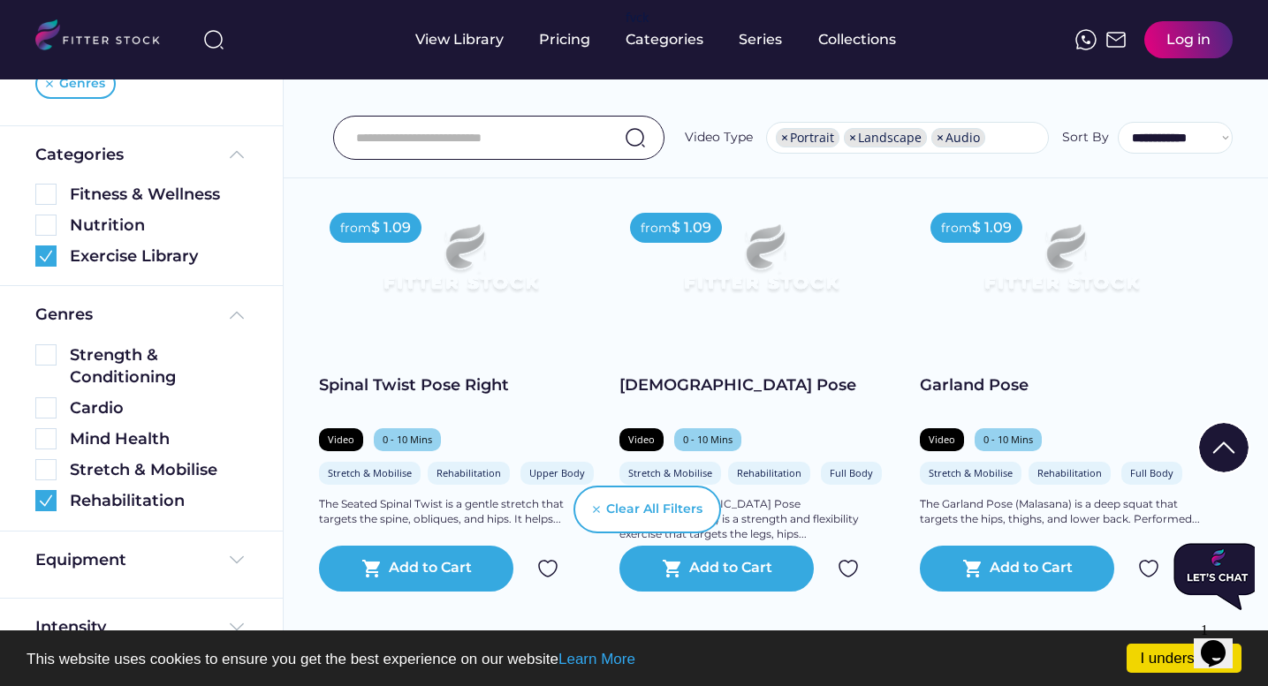
click at [512, 148] on input "input" at bounding box center [476, 137] width 241 height 37
type input "*"
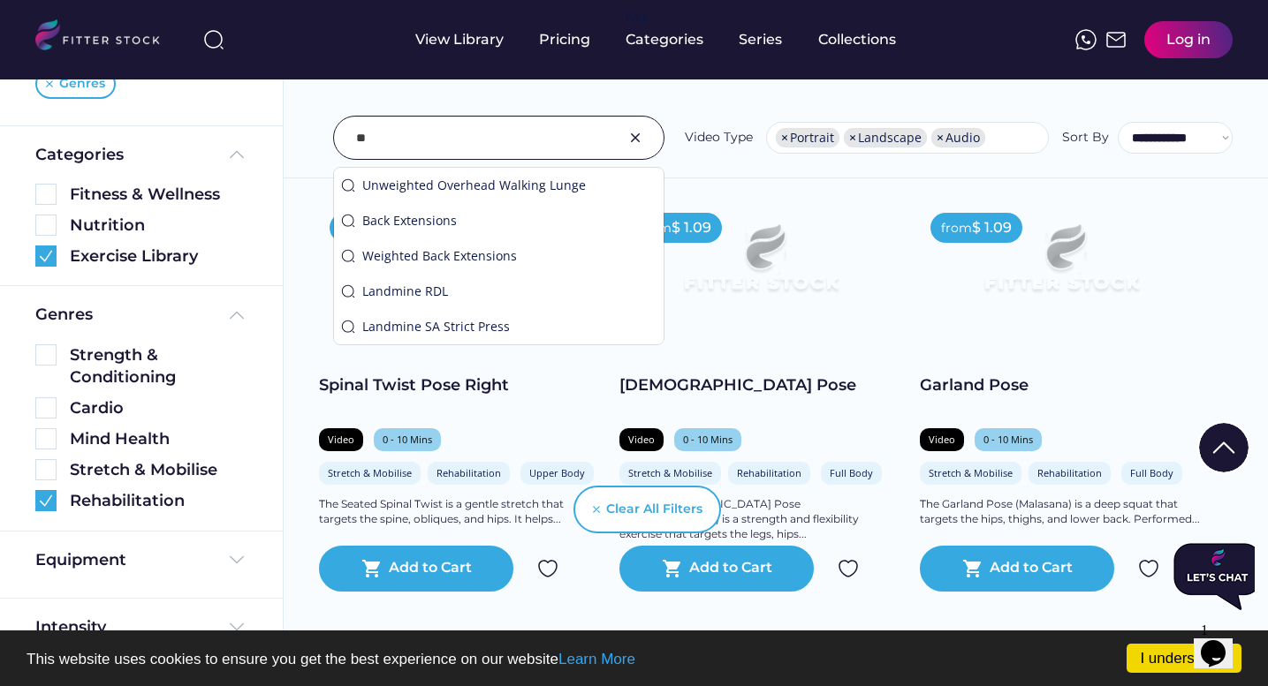
type input "*"
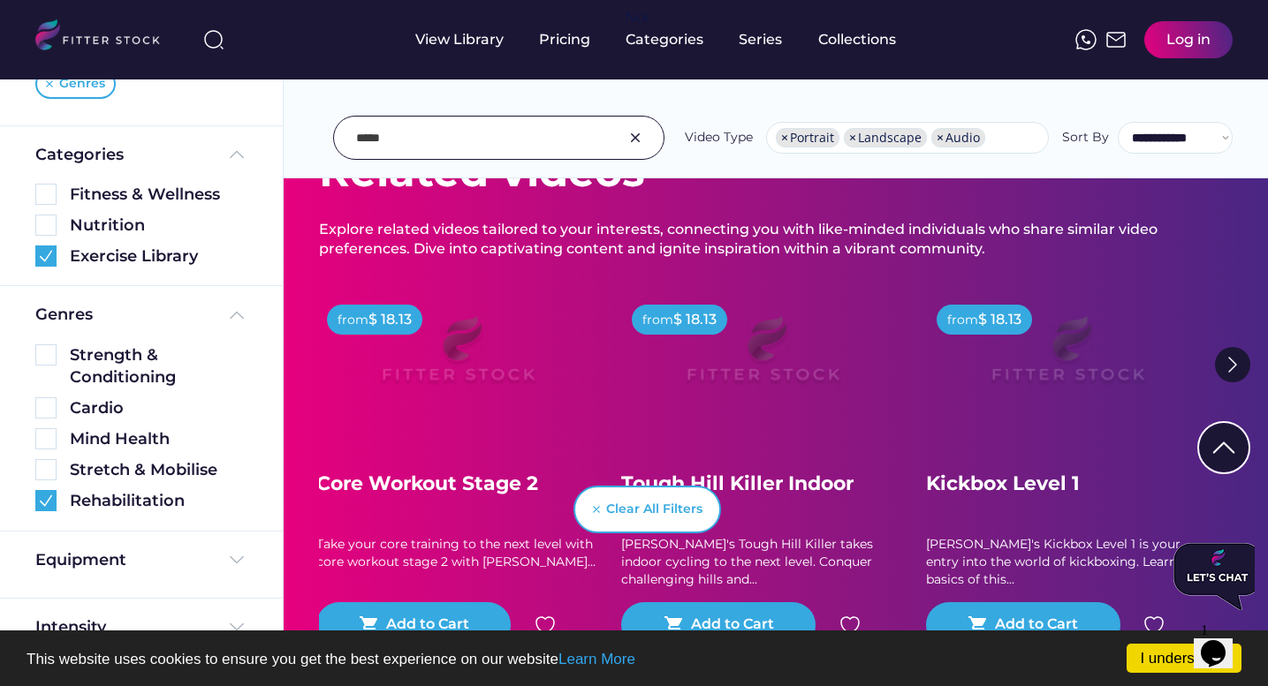
scroll to position [0, 0]
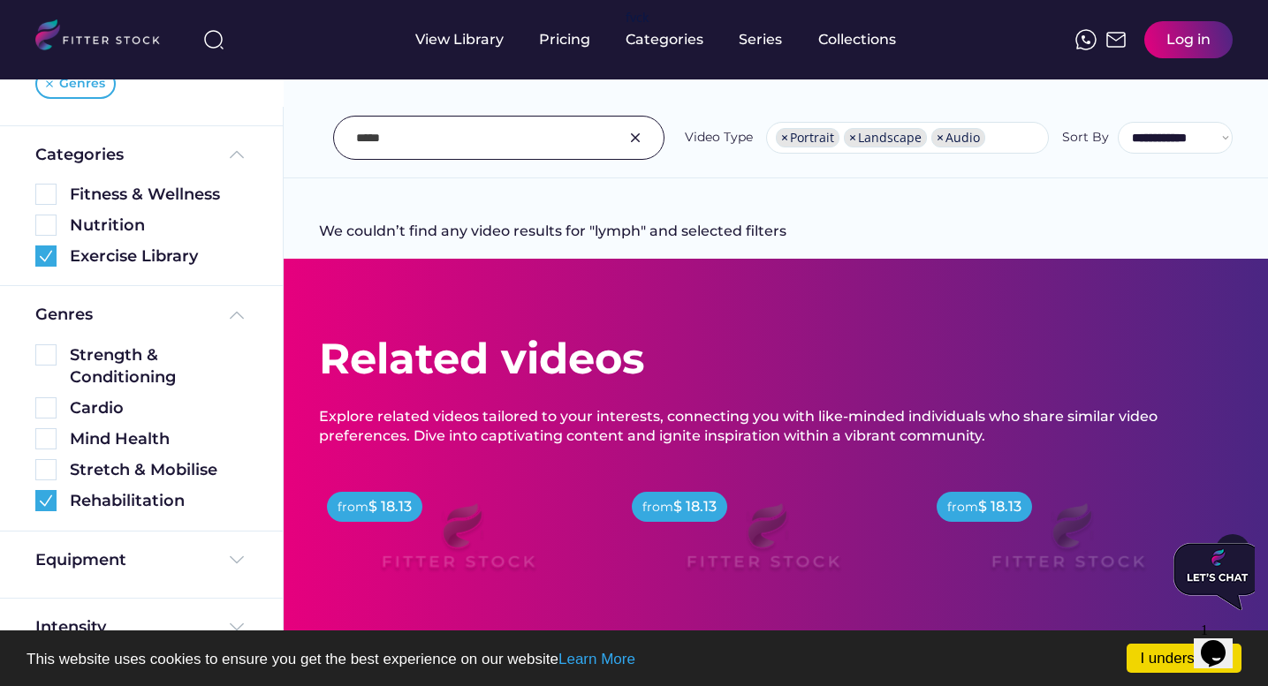
drag, startPoint x: 419, startPoint y: 149, endPoint x: 334, endPoint y: 149, distance: 84.8
click at [334, 149] on div "Unweighted Overhead Walking Lunge Back Extensions Weighted Back Extensions Land…" at bounding box center [498, 138] width 331 height 44
type input "*"
type input "*****"
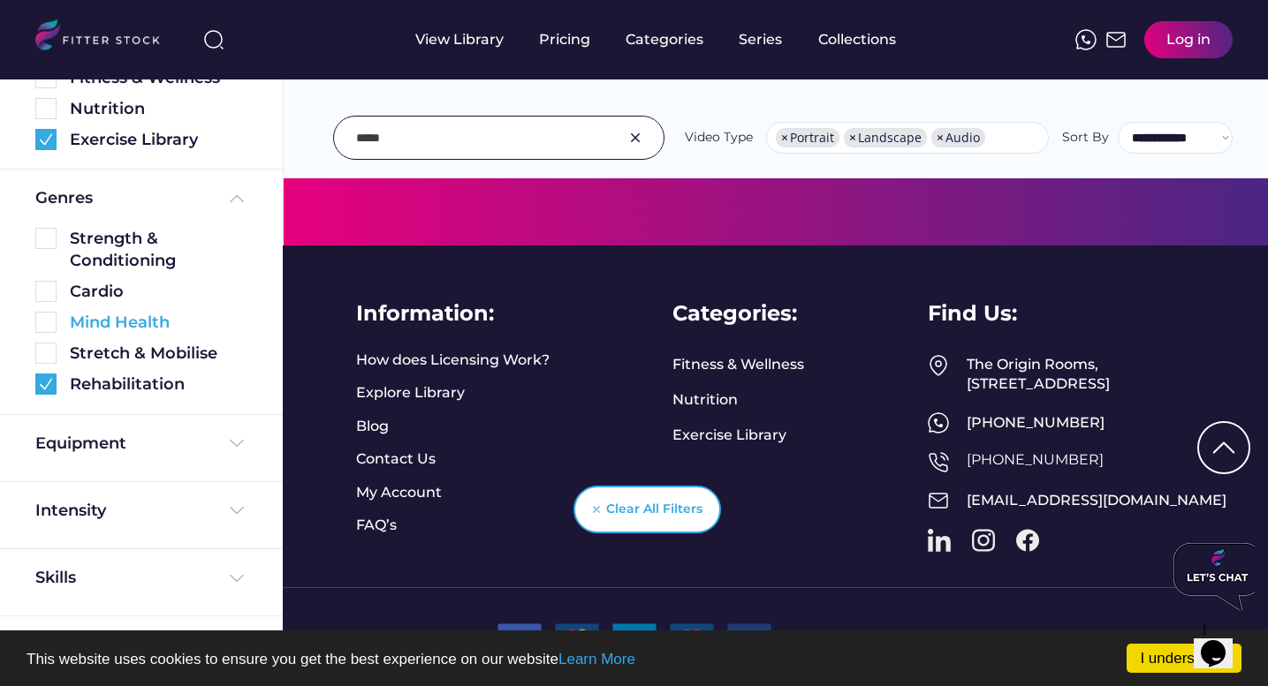
scroll to position [322, 0]
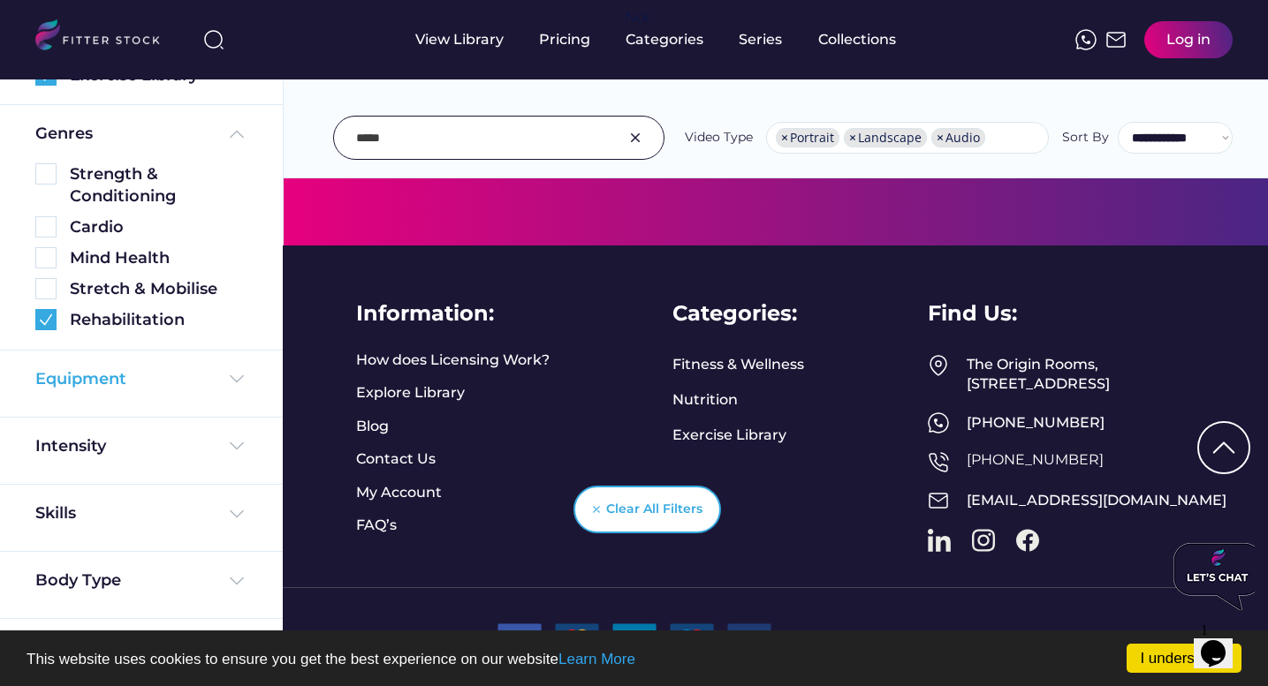
click at [207, 377] on div "Equipment" at bounding box center [141, 379] width 212 height 22
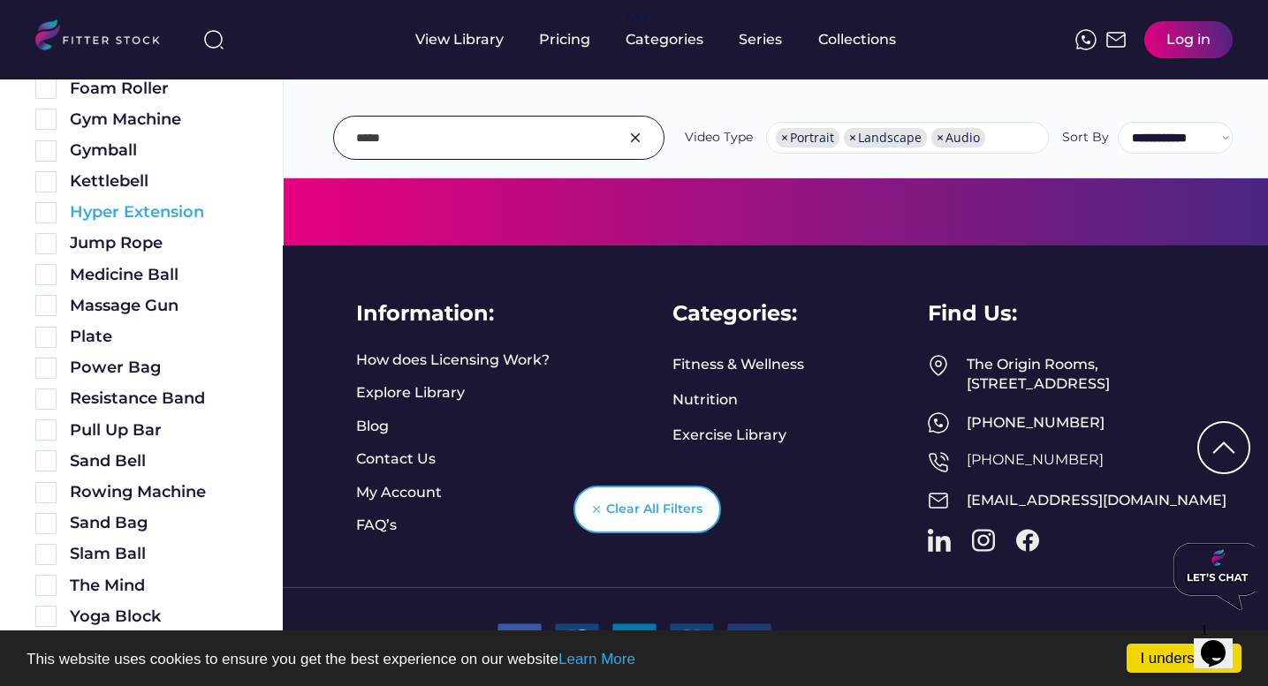
scroll to position [1193, 0]
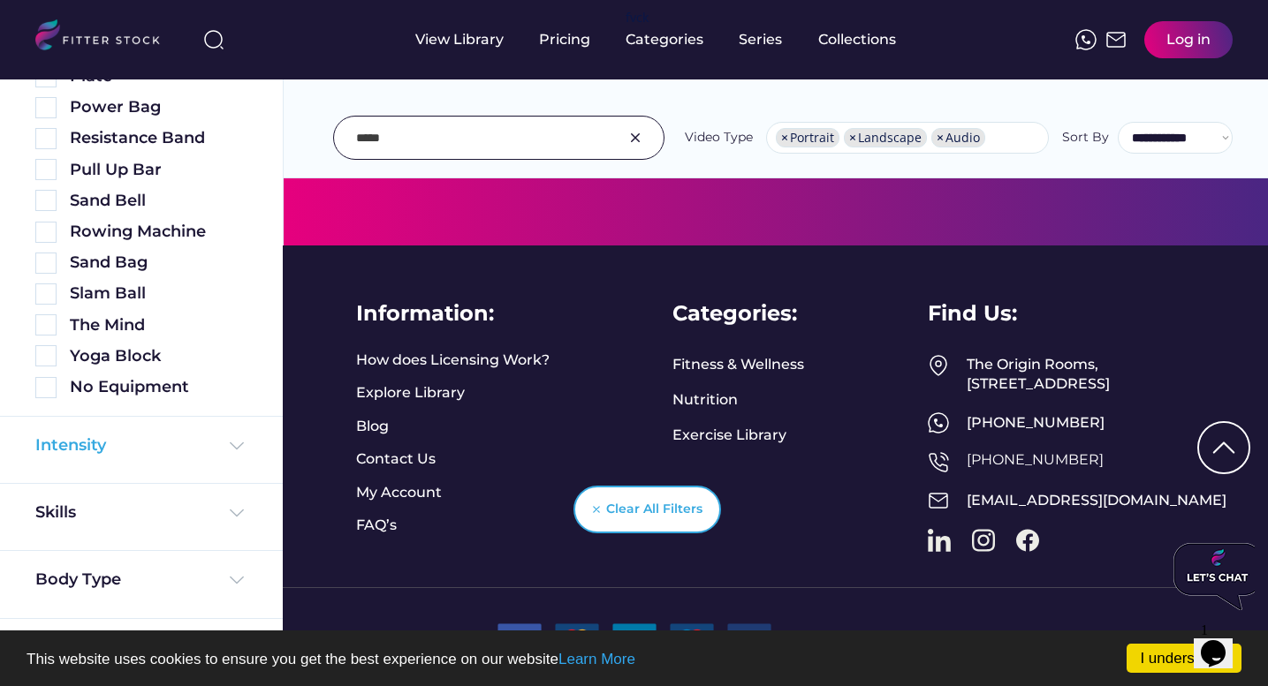
click at [156, 450] on div "Intensity" at bounding box center [141, 446] width 212 height 22
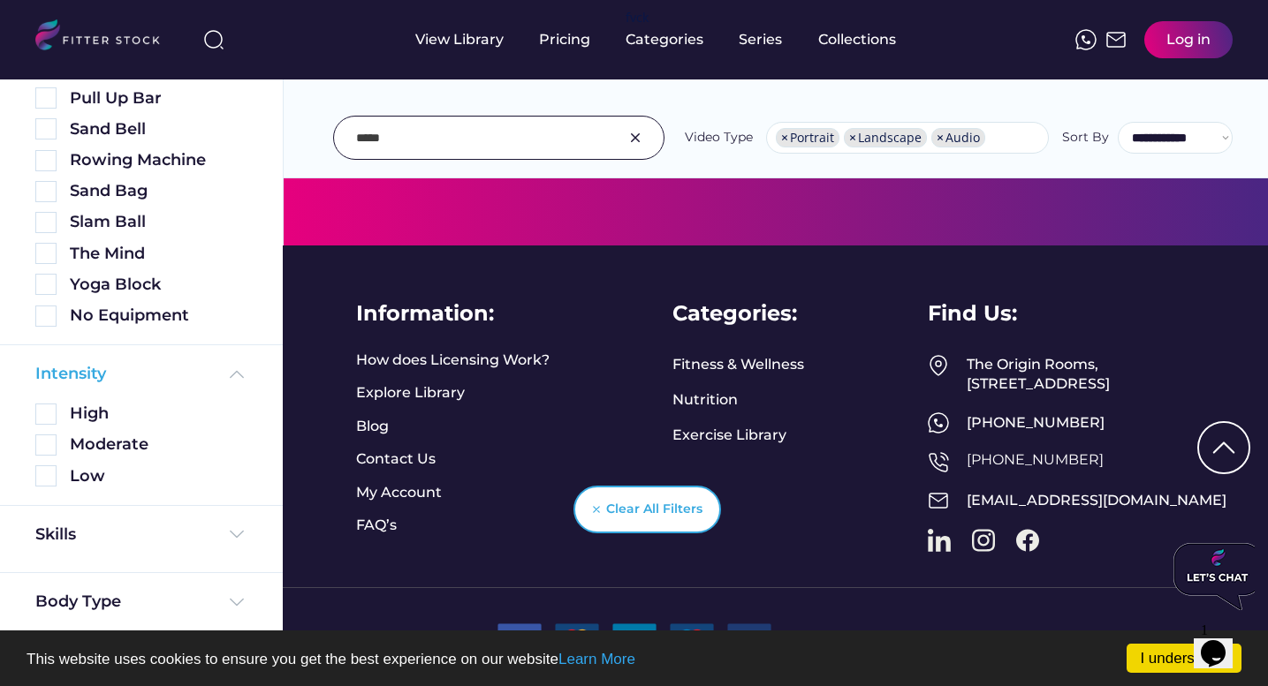
scroll to position [1287, 0]
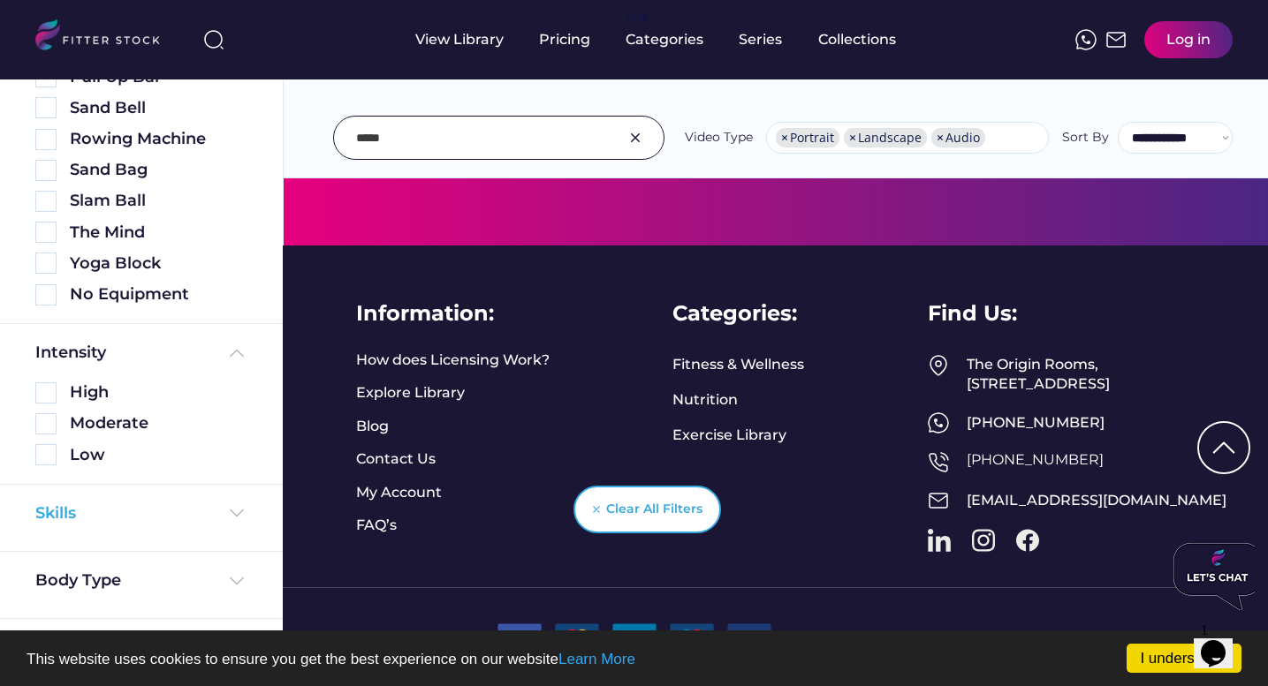
click at [129, 521] on div "Skills" at bounding box center [141, 514] width 212 height 22
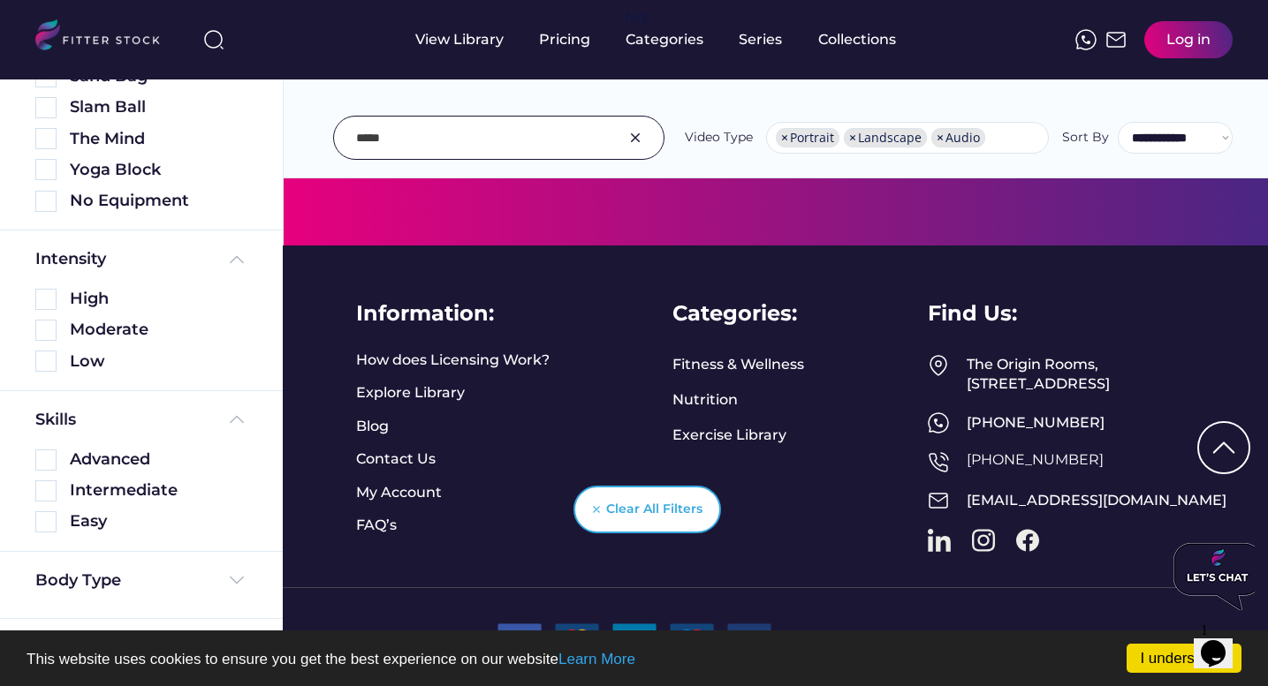
click at [98, 598] on div "Body Type" at bounding box center [141, 585] width 212 height 31
click at [105, 582] on div "Body Type" at bounding box center [78, 581] width 86 height 22
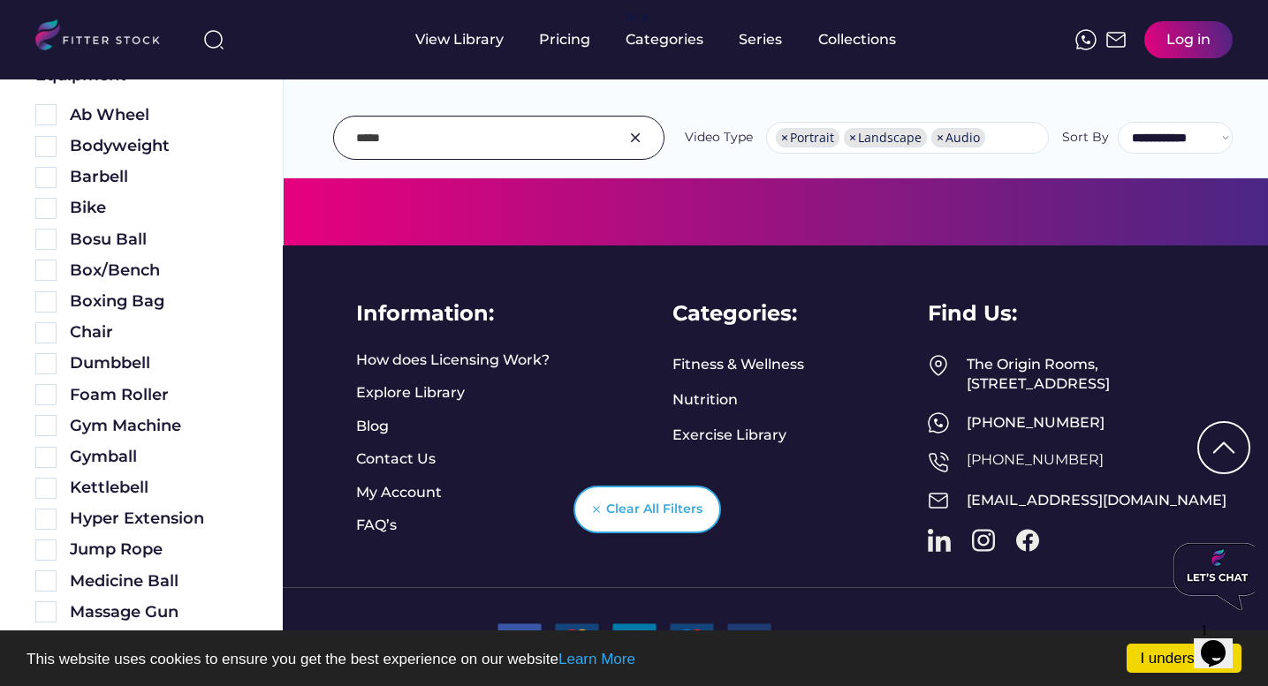
scroll to position [0, 0]
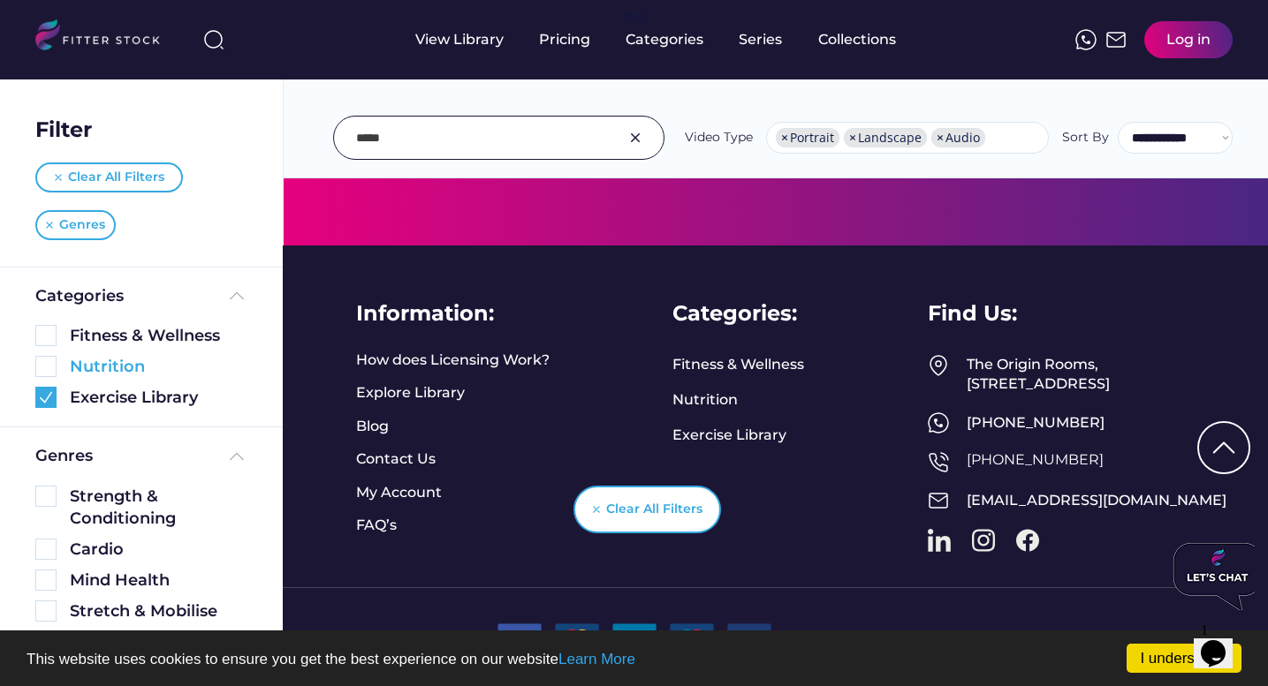
click at [115, 363] on div "Nutrition" at bounding box center [159, 367] width 178 height 22
click at [46, 402] on img at bounding box center [45, 397] width 21 height 21
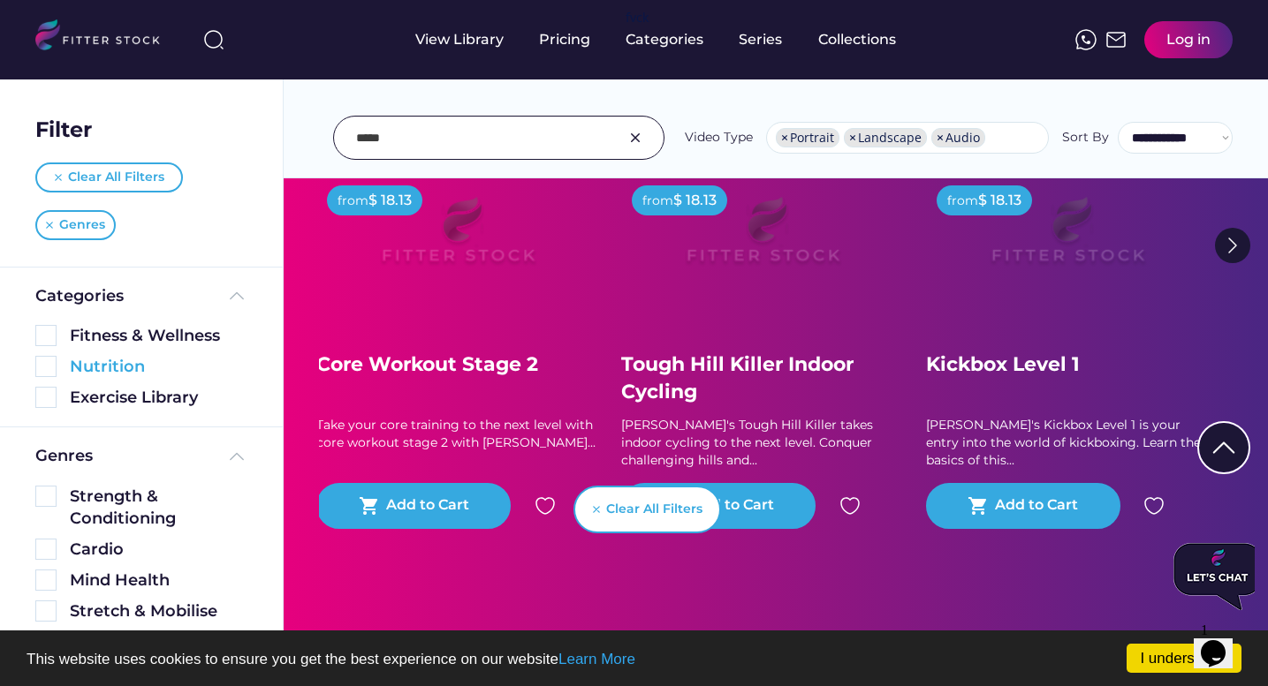
click at [48, 368] on img at bounding box center [45, 366] width 21 height 21
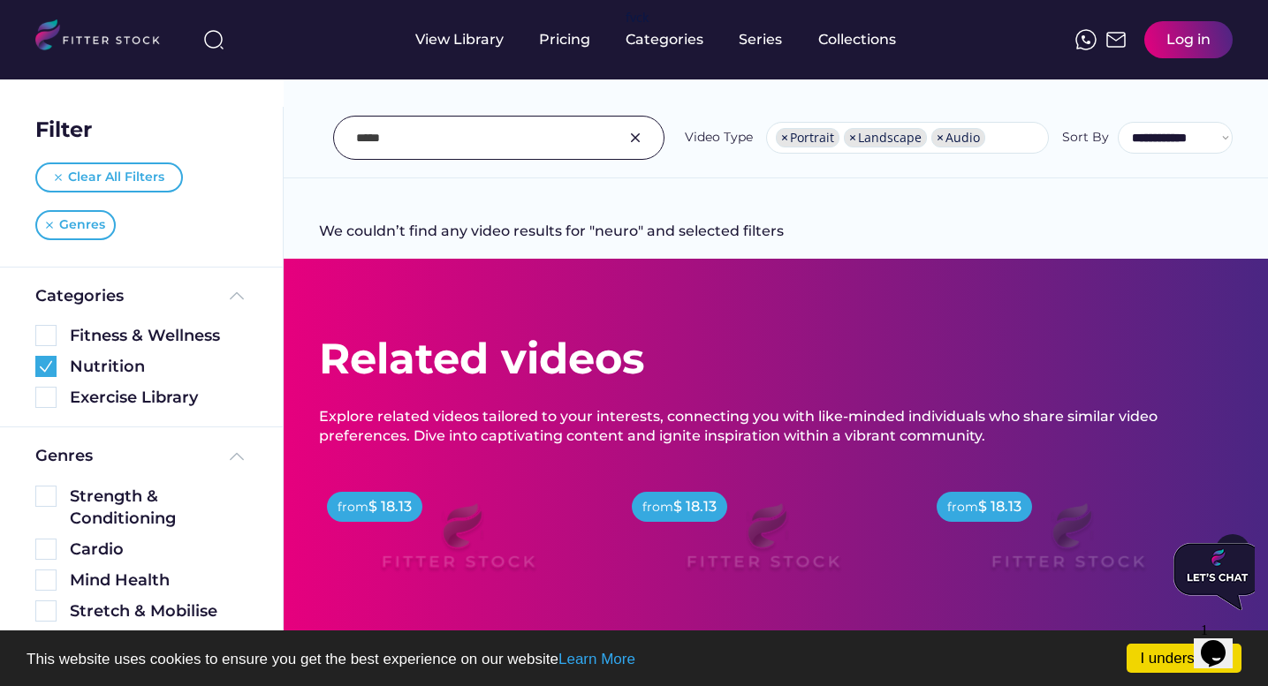
click at [639, 136] on img at bounding box center [635, 137] width 21 height 21
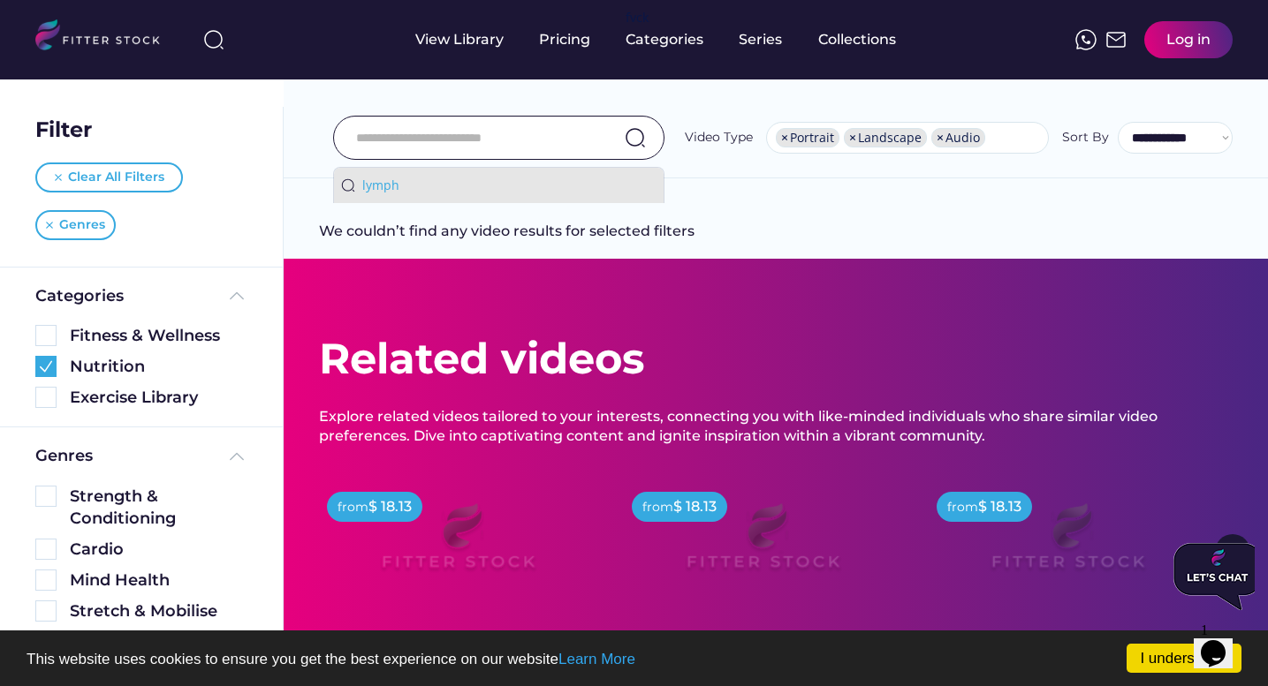
click at [588, 190] on div "lymph" at bounding box center [509, 186] width 294 height 18
type input "*****"
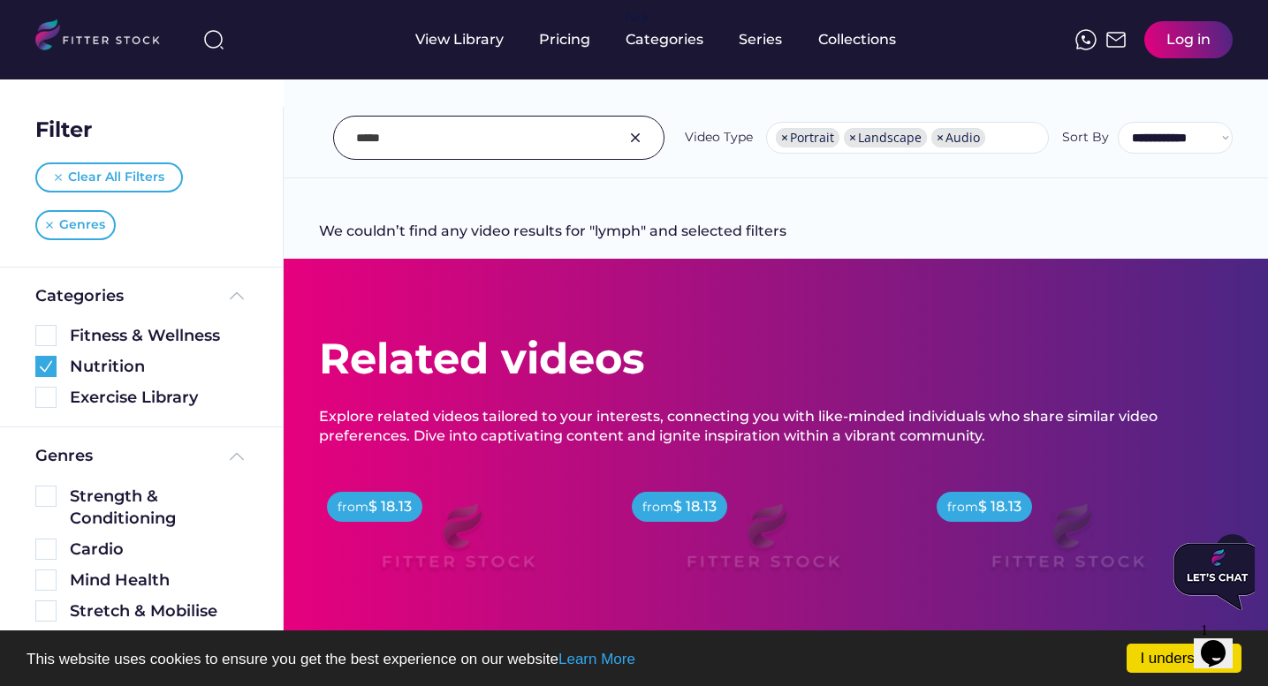
click at [636, 140] on img at bounding box center [635, 137] width 21 height 21
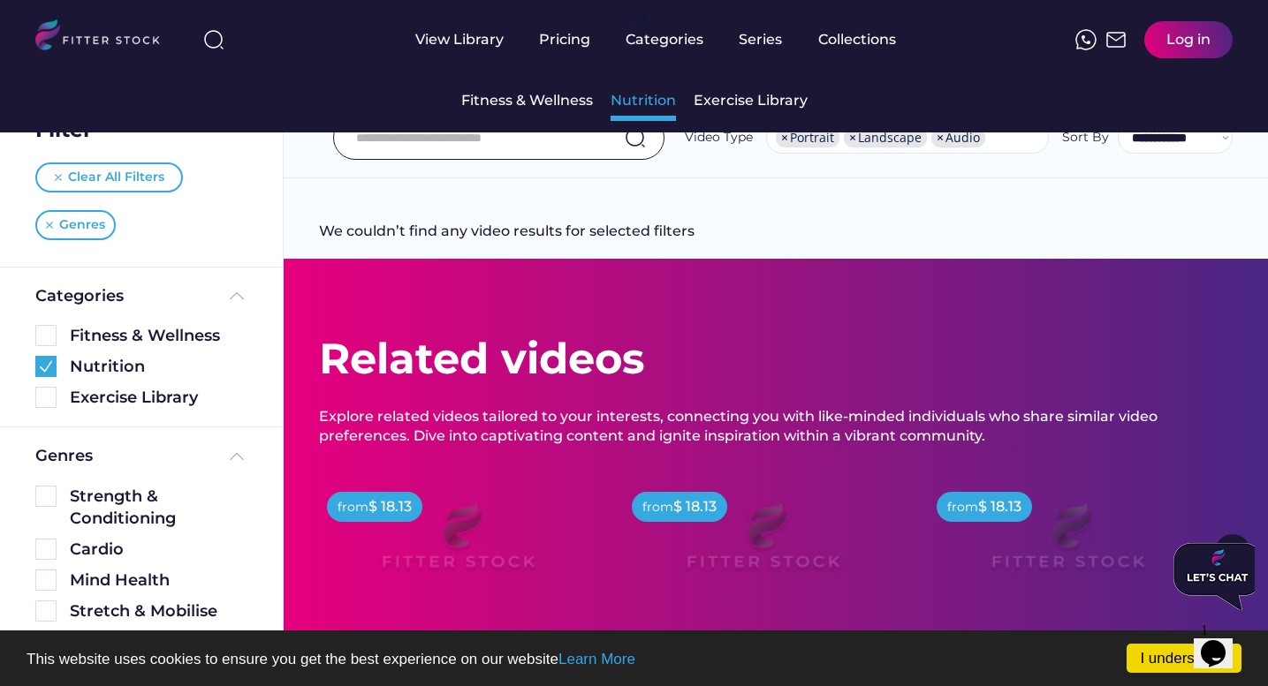
click at [639, 102] on div "Nutrition" at bounding box center [642, 100] width 65 height 19
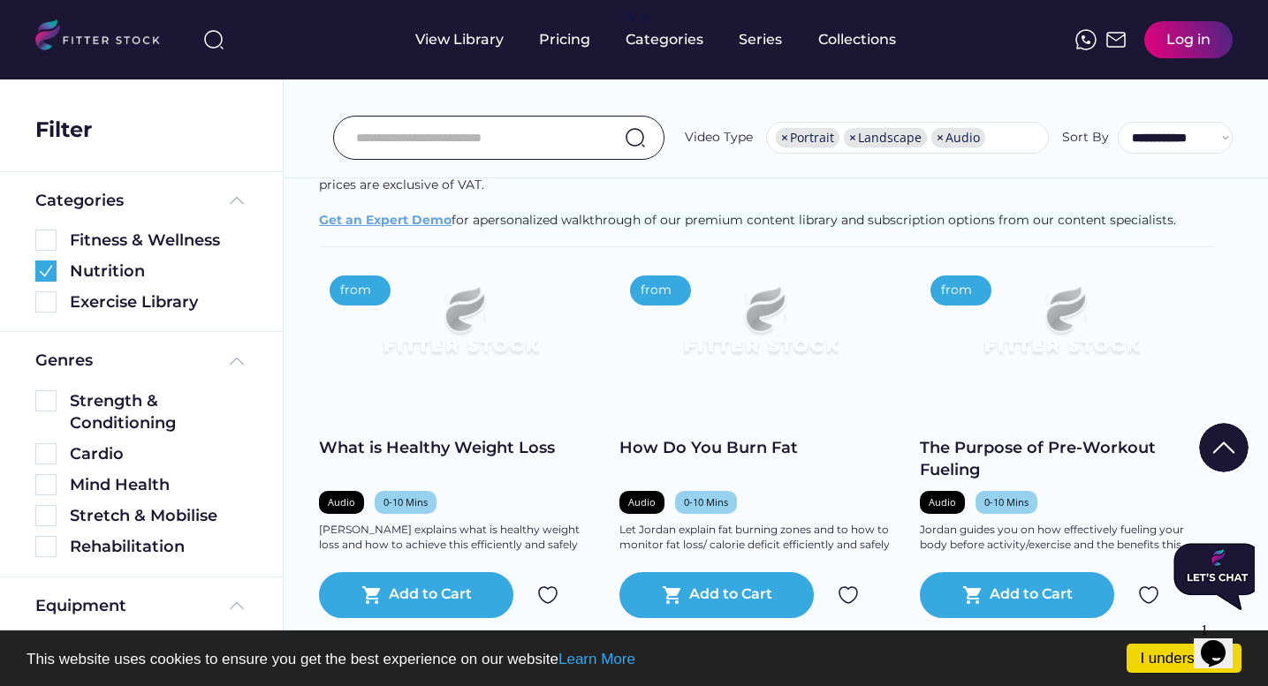
scroll to position [368, 0]
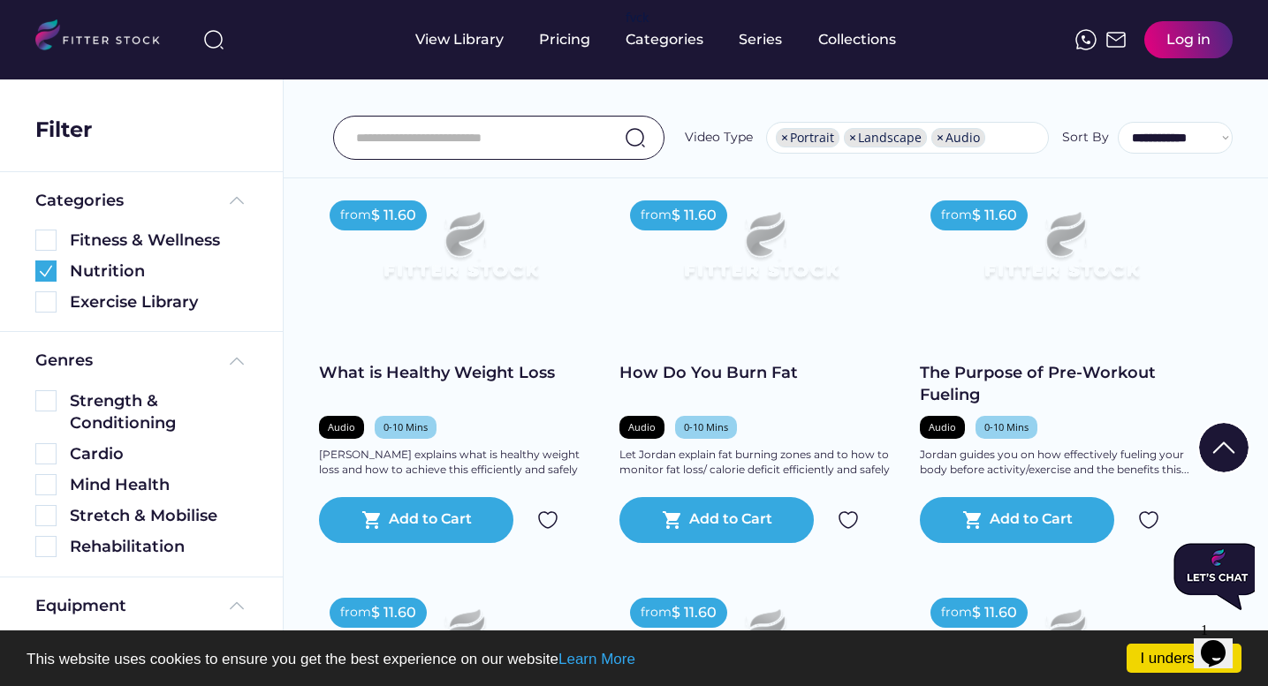
click at [388, 307] on img at bounding box center [460, 253] width 226 height 127
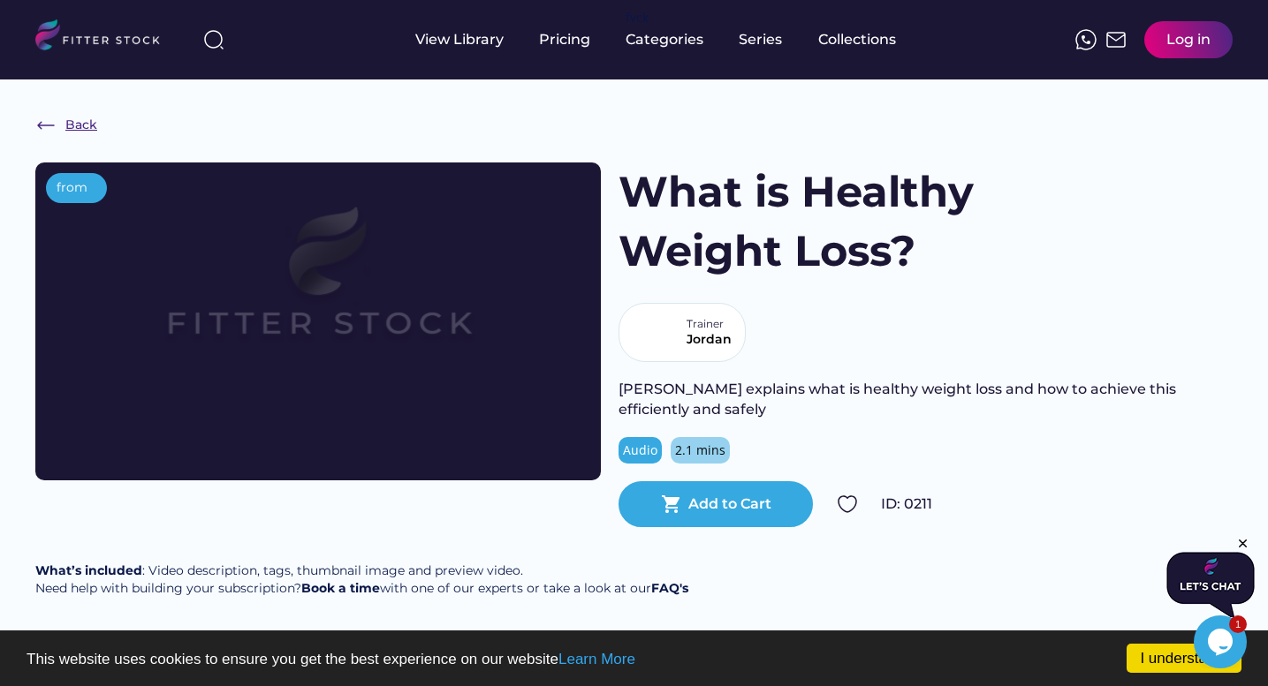
click at [47, 125] on img at bounding box center [45, 125] width 21 height 21
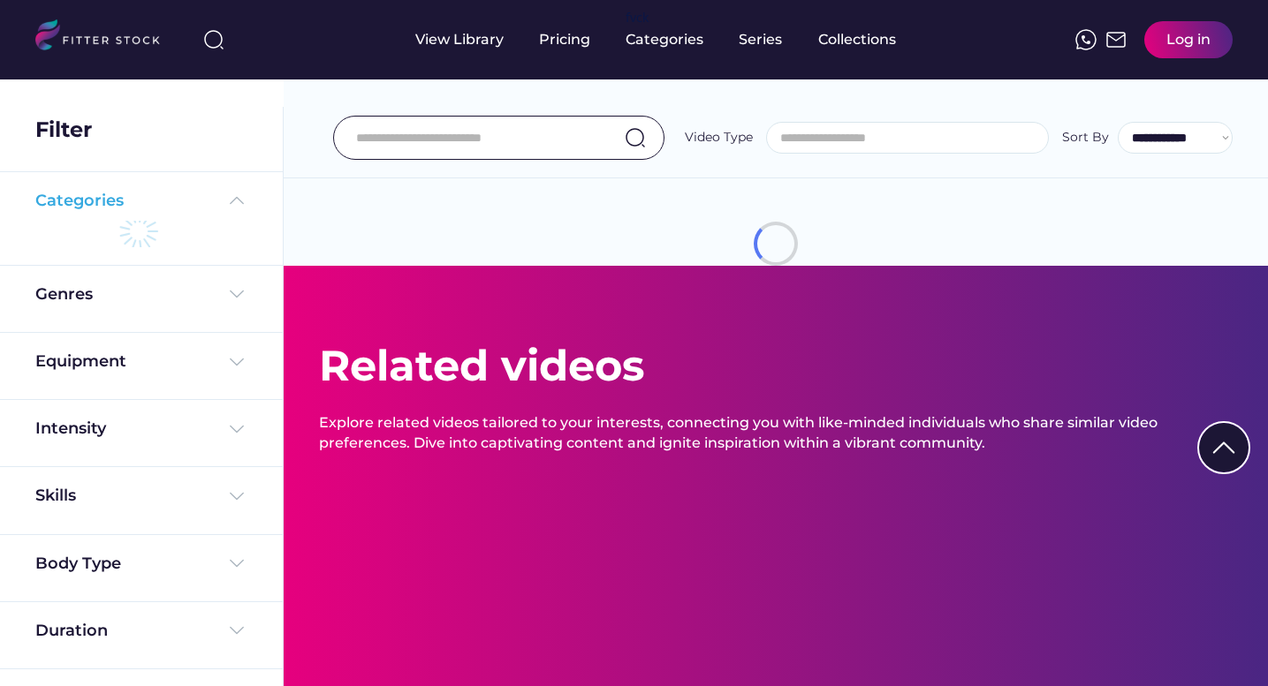
select select "**********"
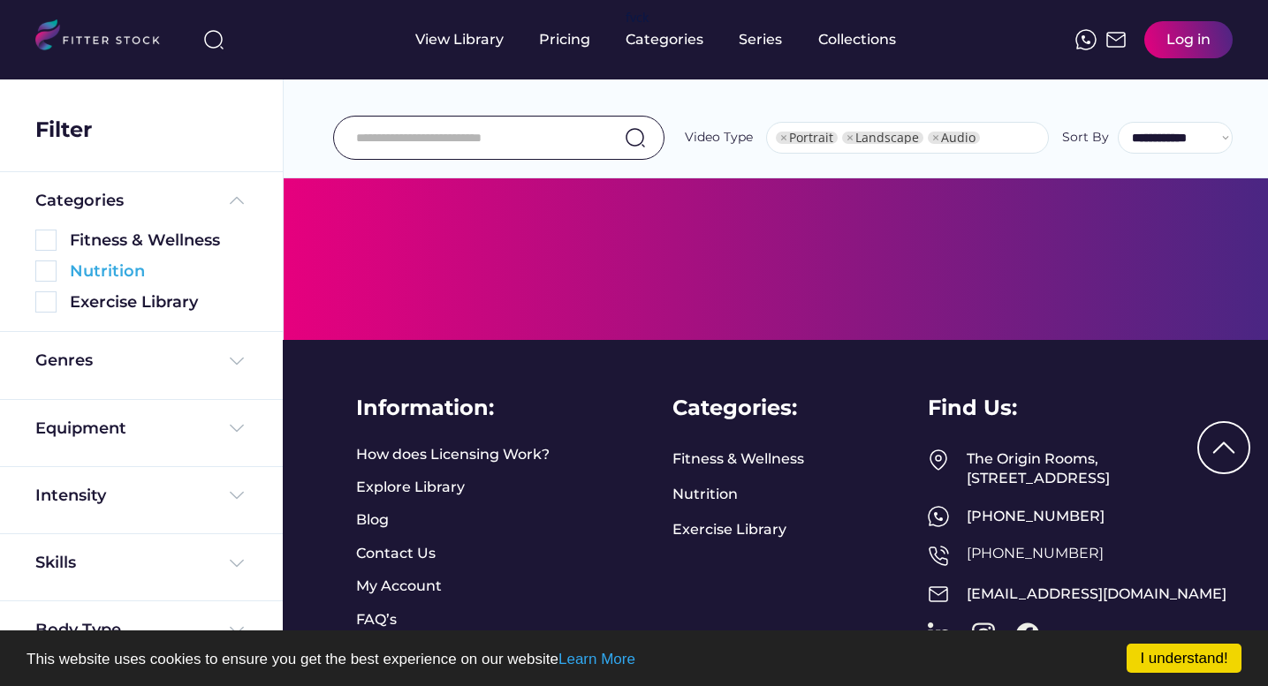
select select "**********"
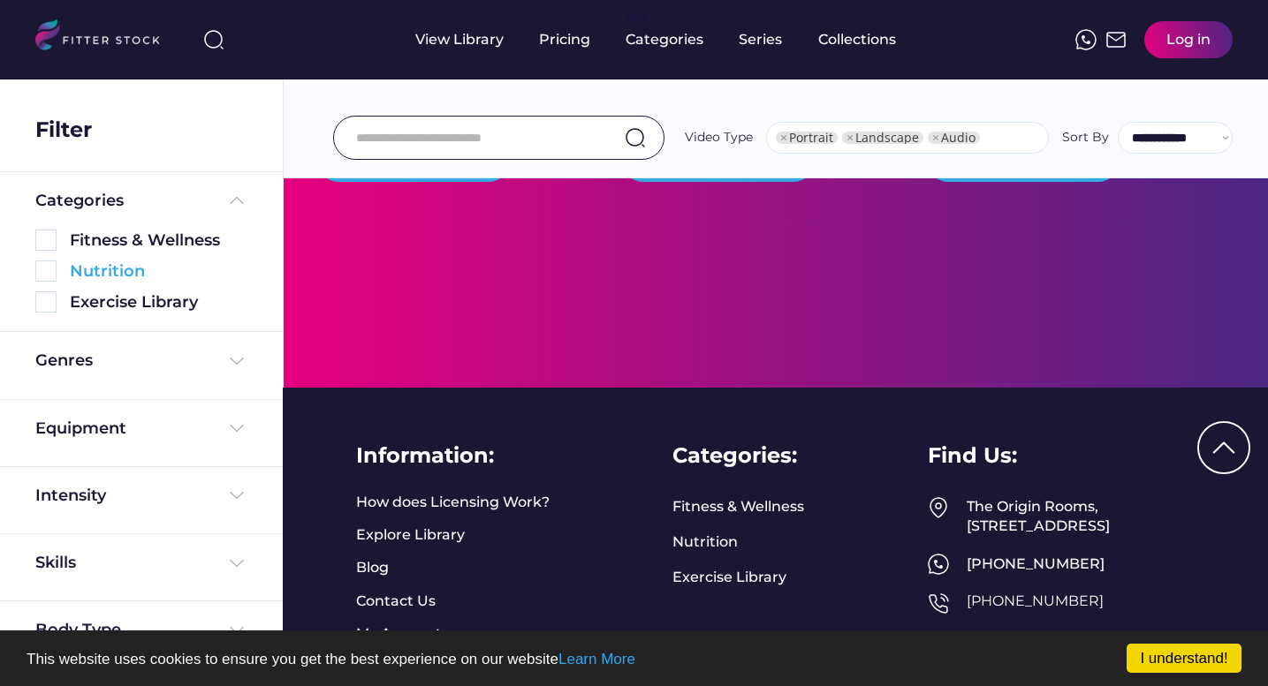
click at [45, 275] on img at bounding box center [45, 271] width 21 height 21
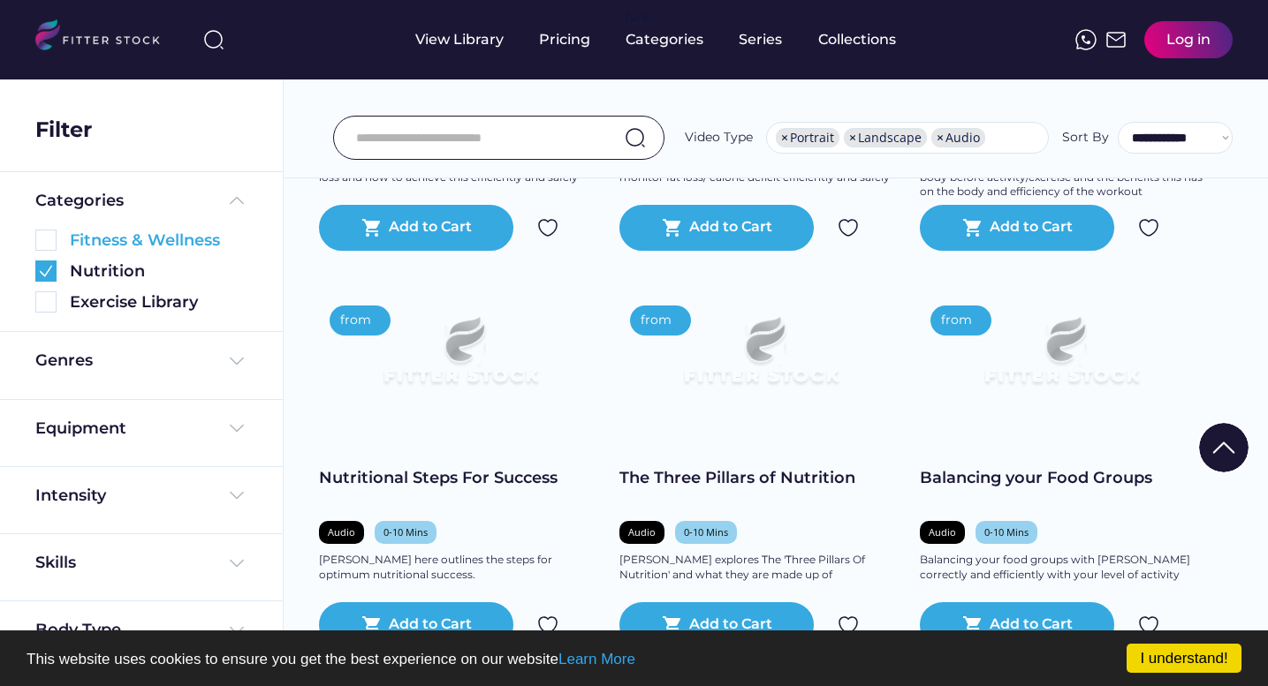
click at [43, 241] on img at bounding box center [45, 240] width 21 height 21
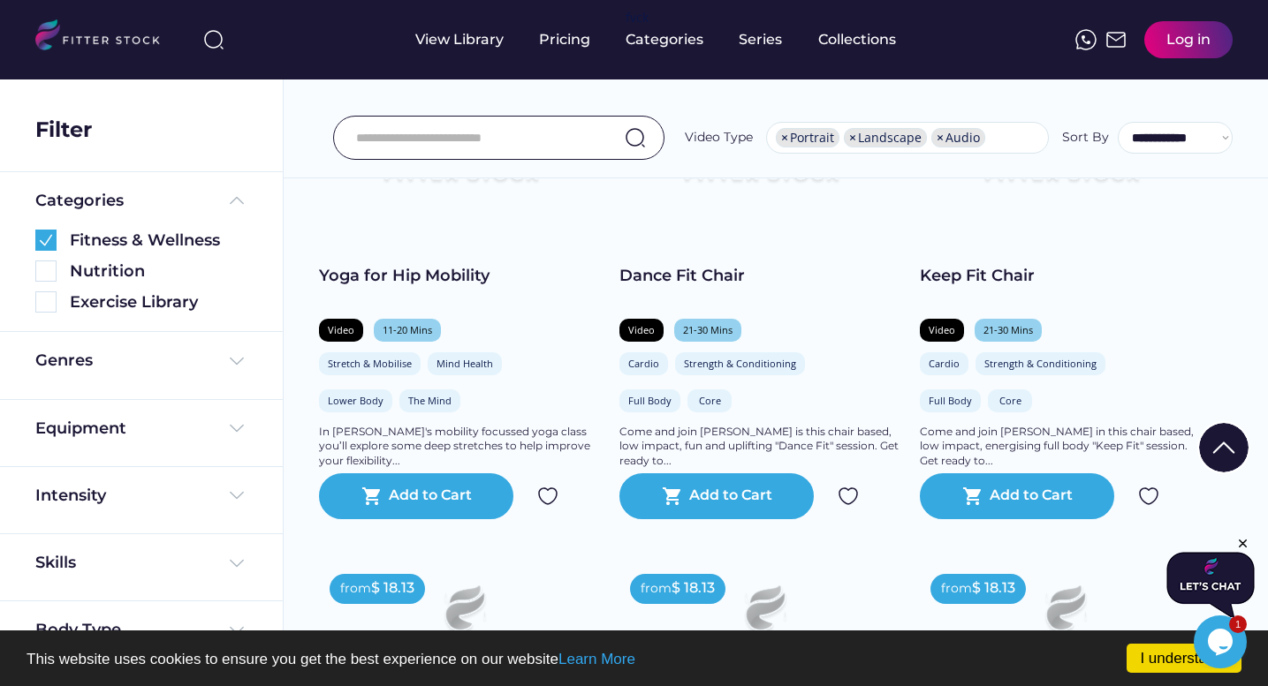
scroll to position [903, 0]
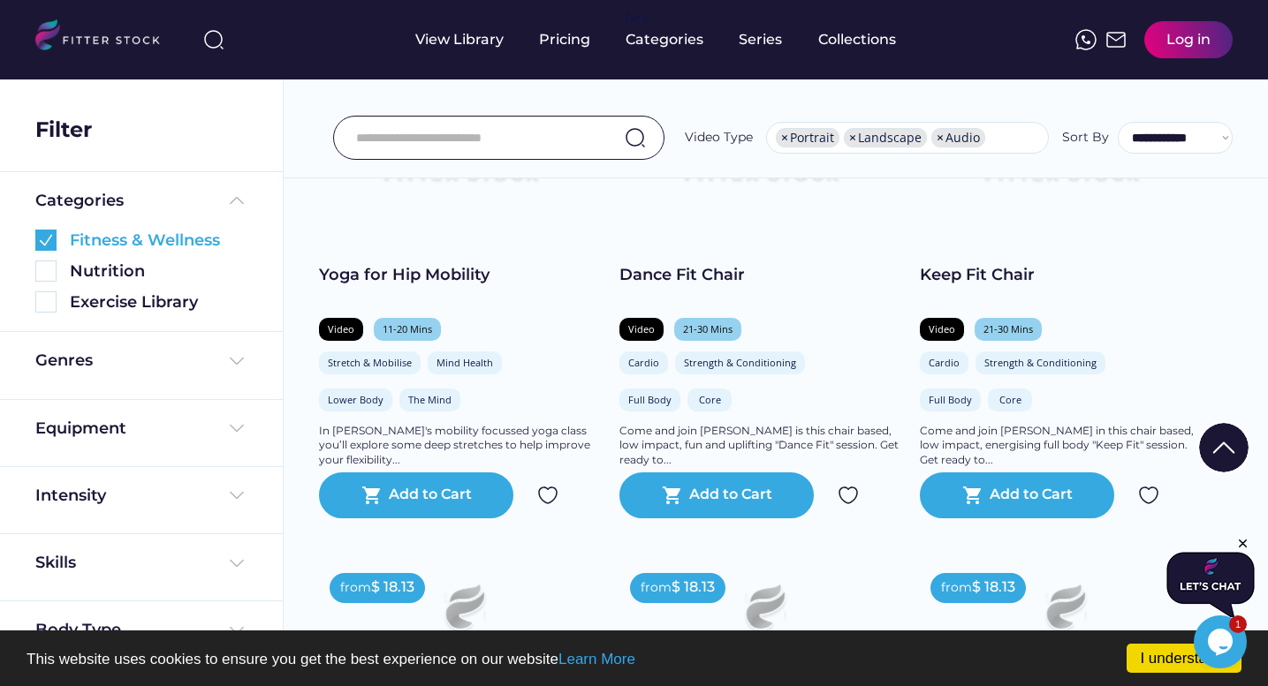
click at [43, 238] on img at bounding box center [45, 240] width 21 height 21
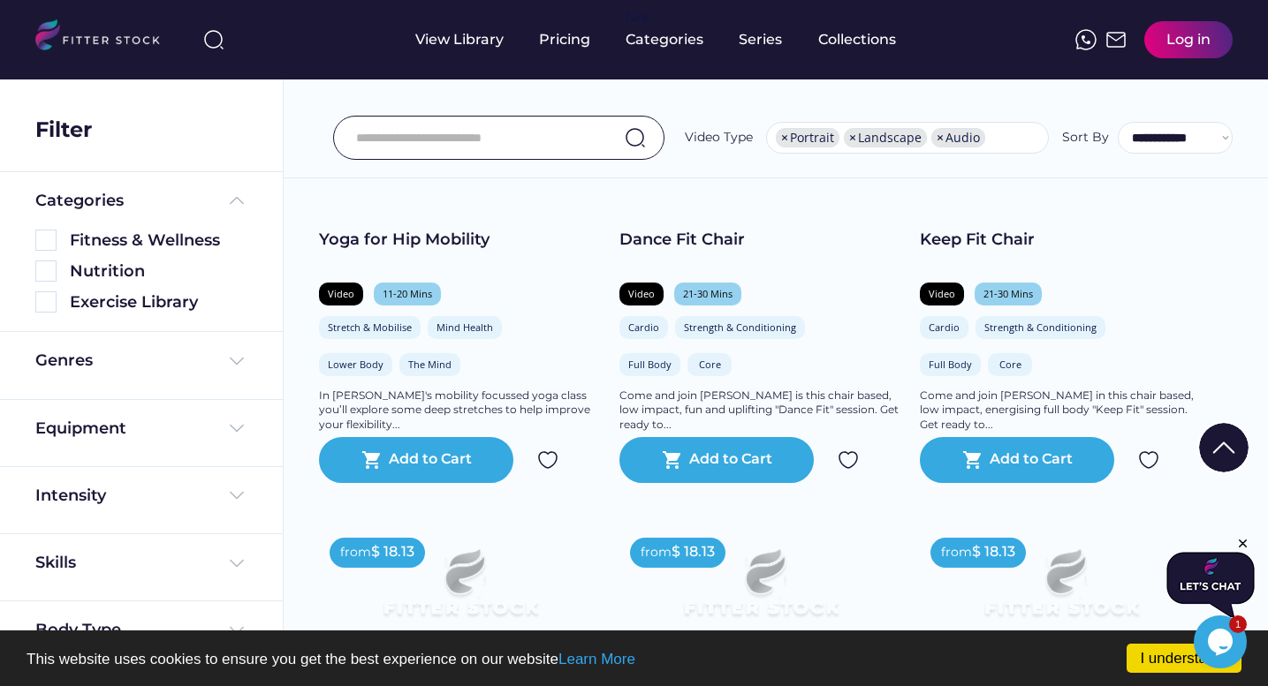
scroll to position [394, 0]
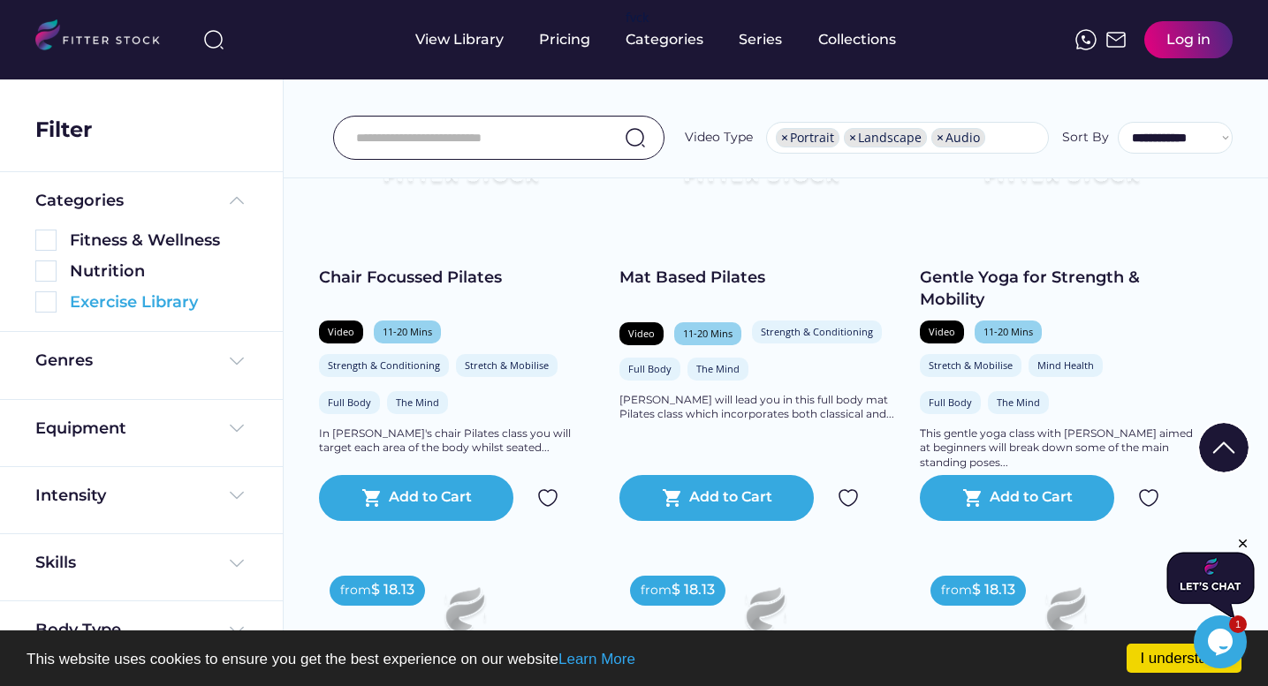
click at [49, 299] on img at bounding box center [45, 302] width 21 height 21
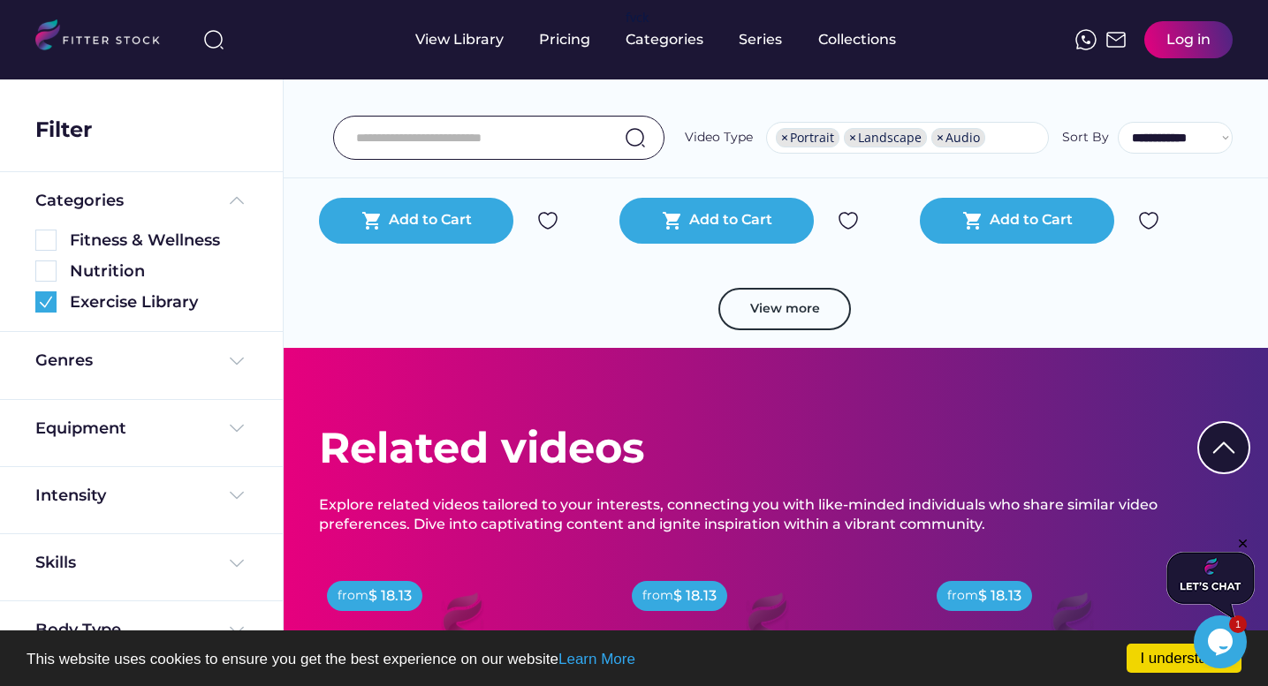
scroll to position [3276, 0]
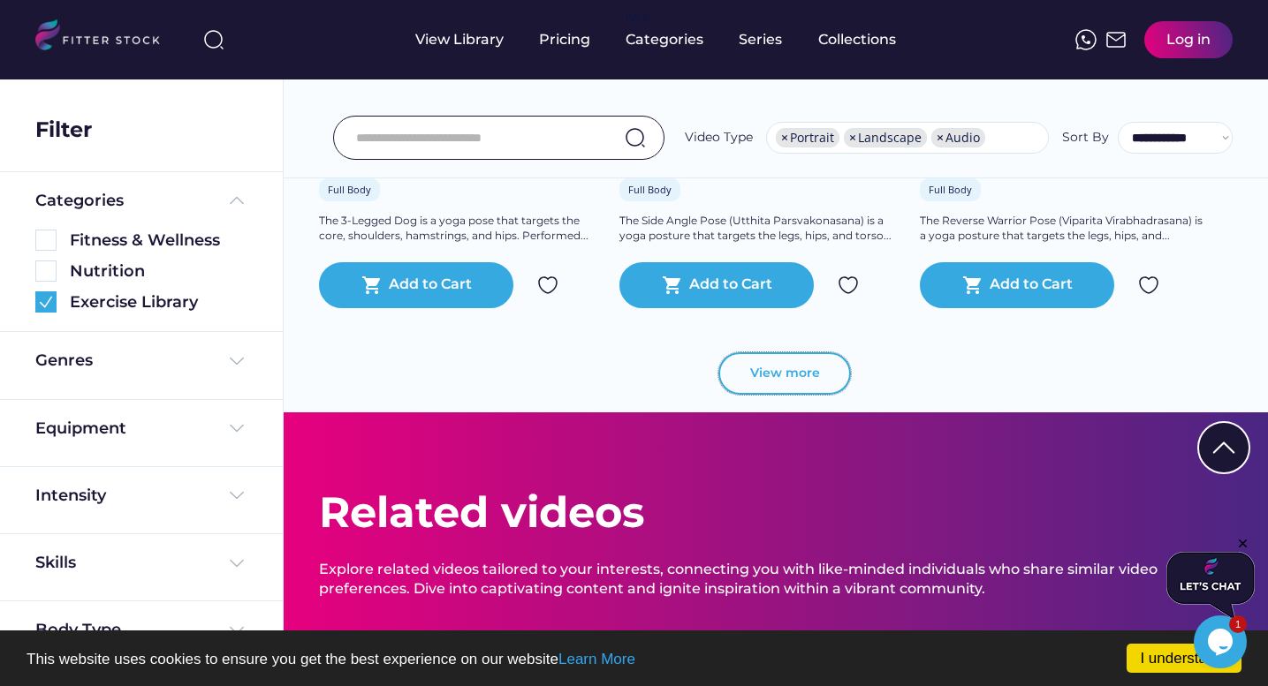
click at [746, 392] on button "View more" at bounding box center [784, 373] width 133 height 42
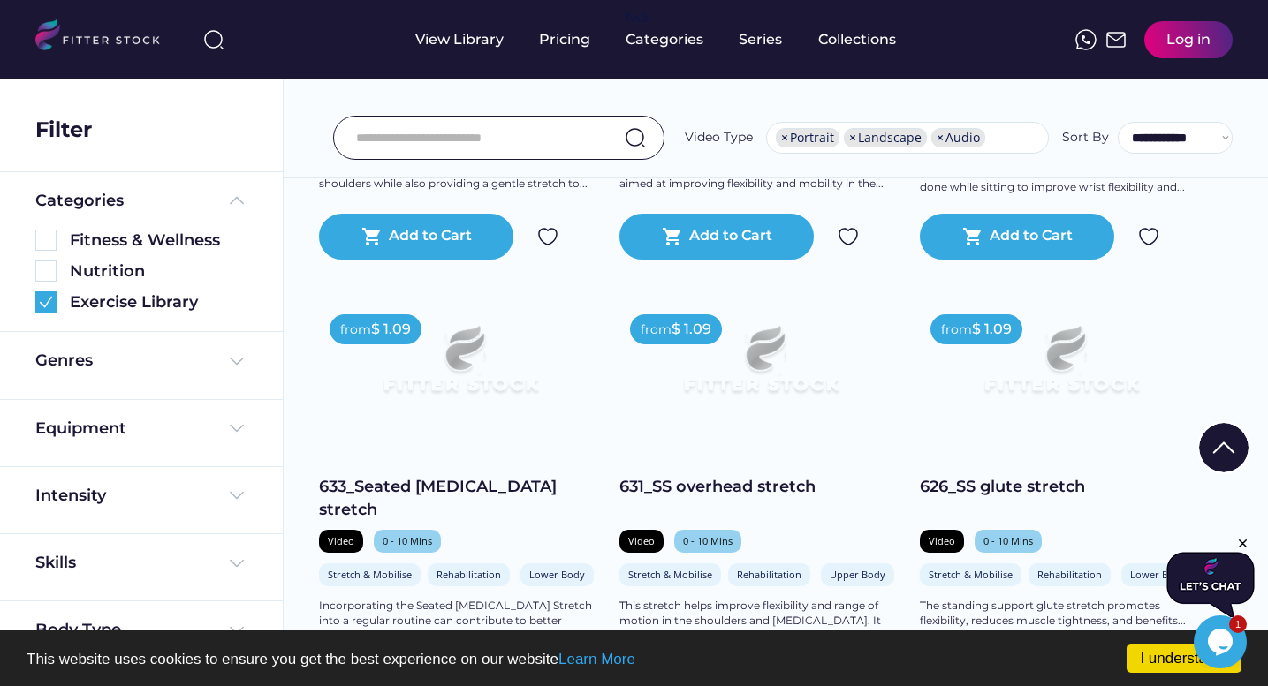
scroll to position [1226, 0]
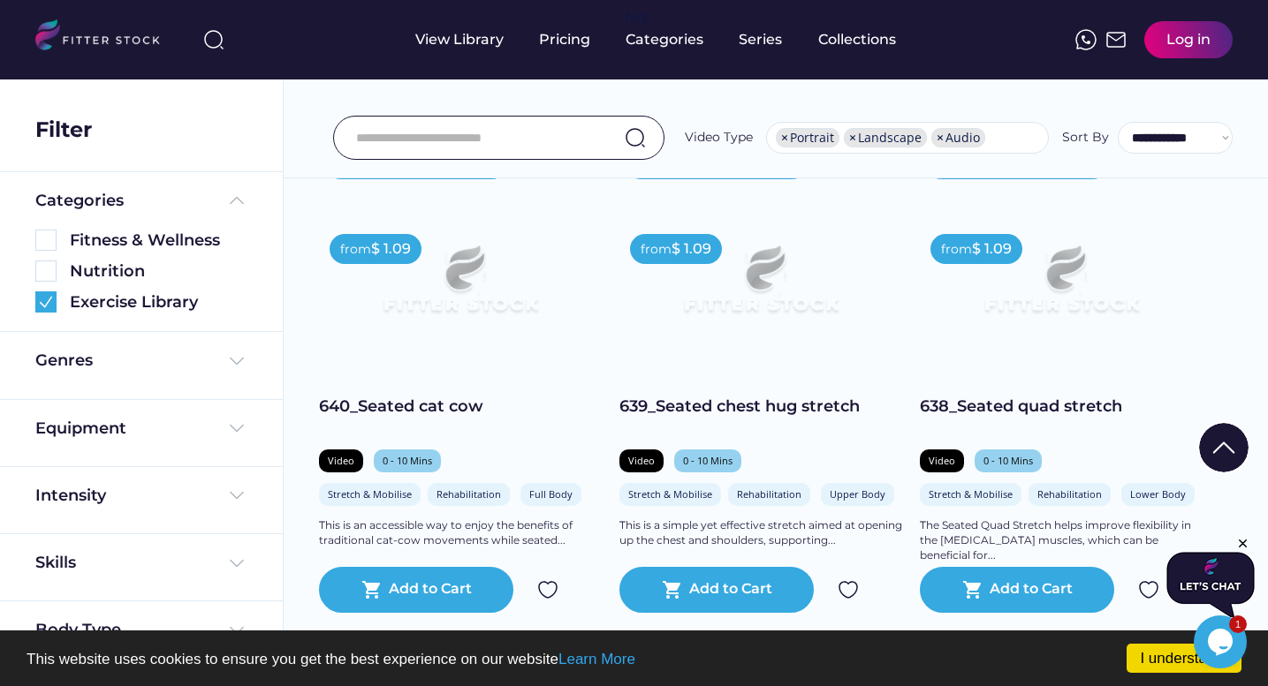
click at [738, 285] on img at bounding box center [761, 286] width 226 height 127
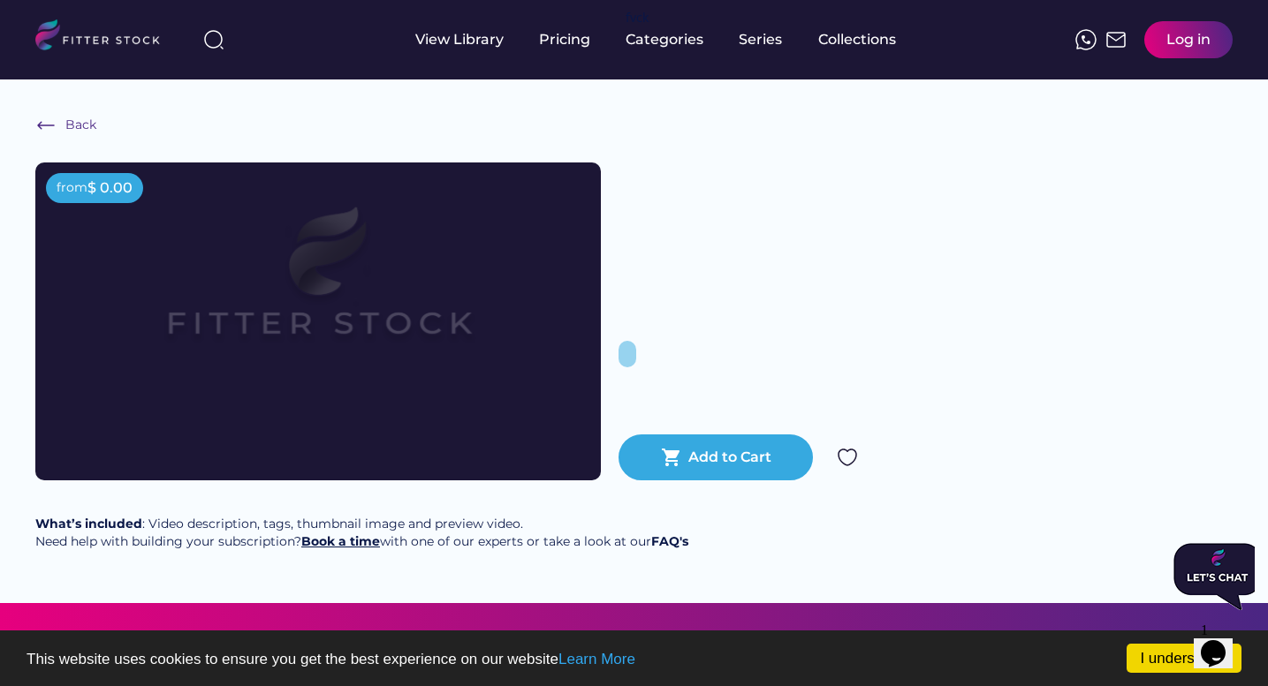
click at [356, 549] on strong "Book a time" at bounding box center [340, 542] width 79 height 16
click at [857, 30] on div "Collections" at bounding box center [857, 39] width 78 height 19
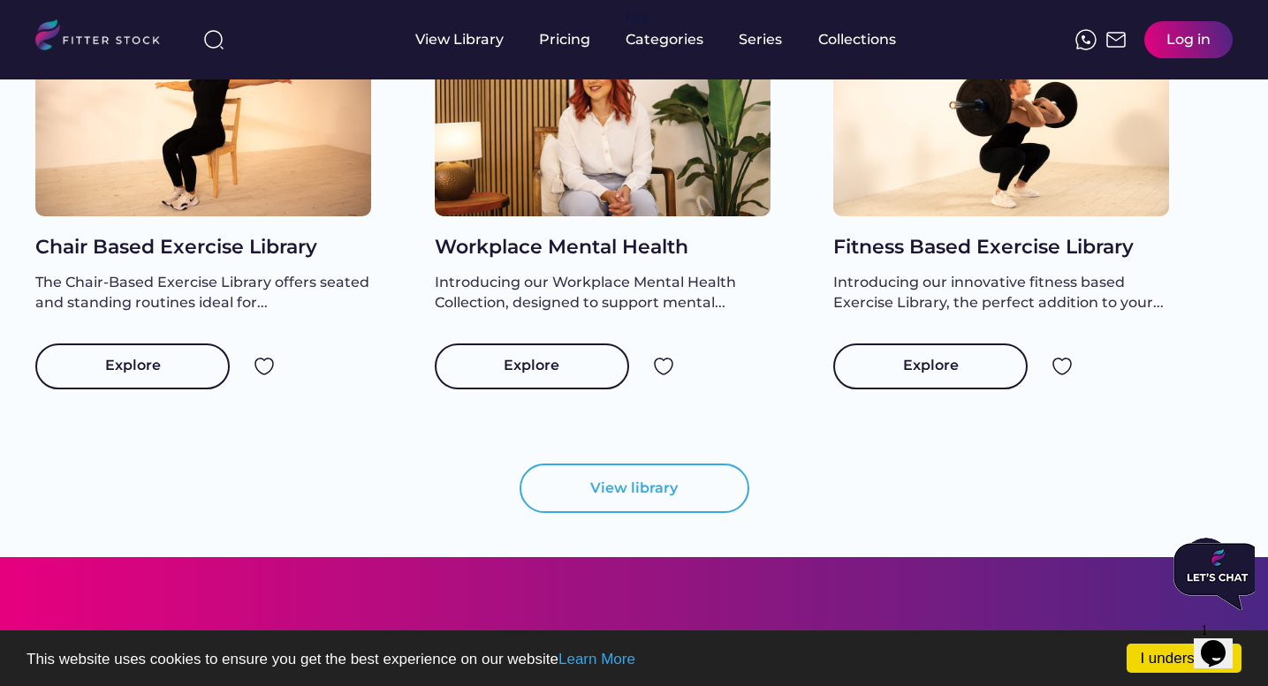
scroll to position [1947, 0]
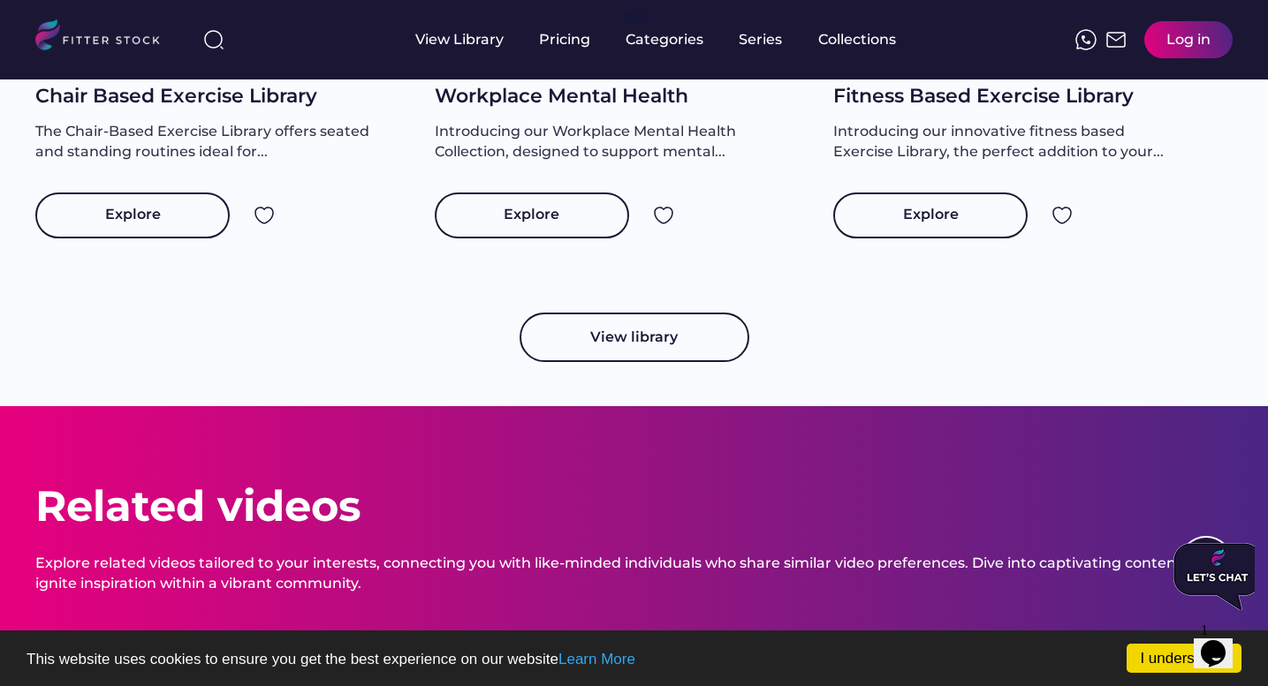
click at [665, 359] on button "View library" at bounding box center [634, 337] width 230 height 49
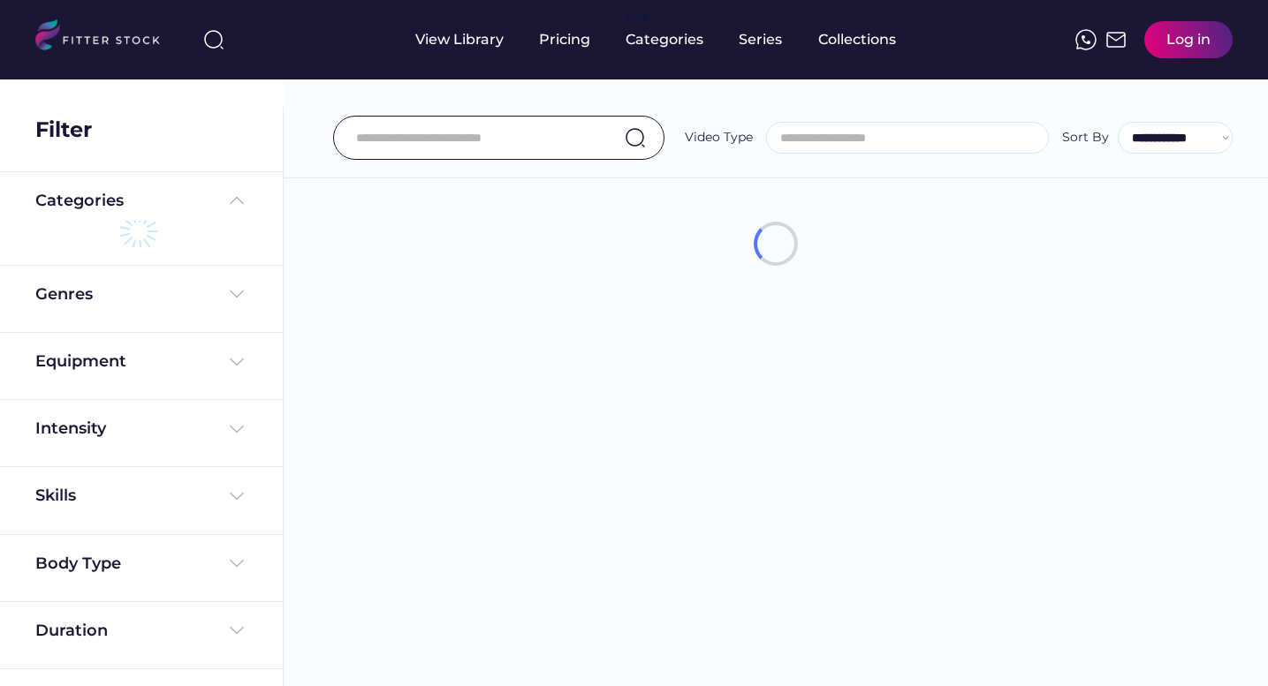
select select
select select "**********"
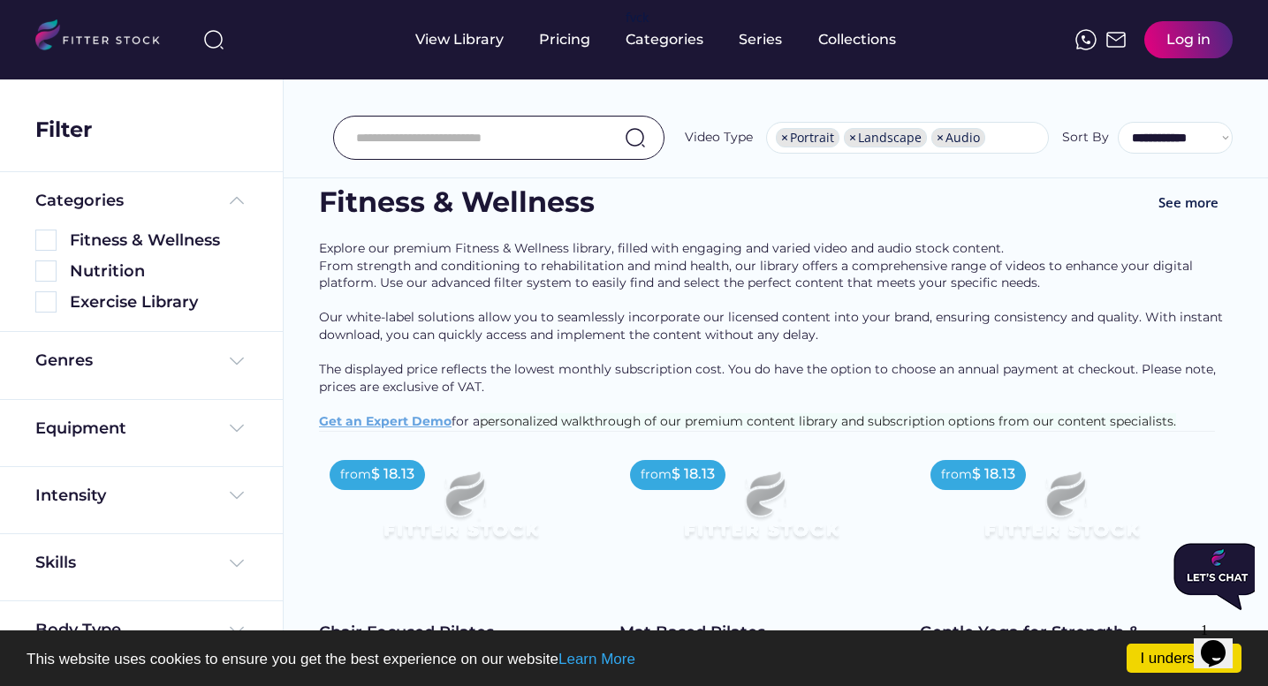
scroll to position [0, 0]
